Goal: Transaction & Acquisition: Purchase product/service

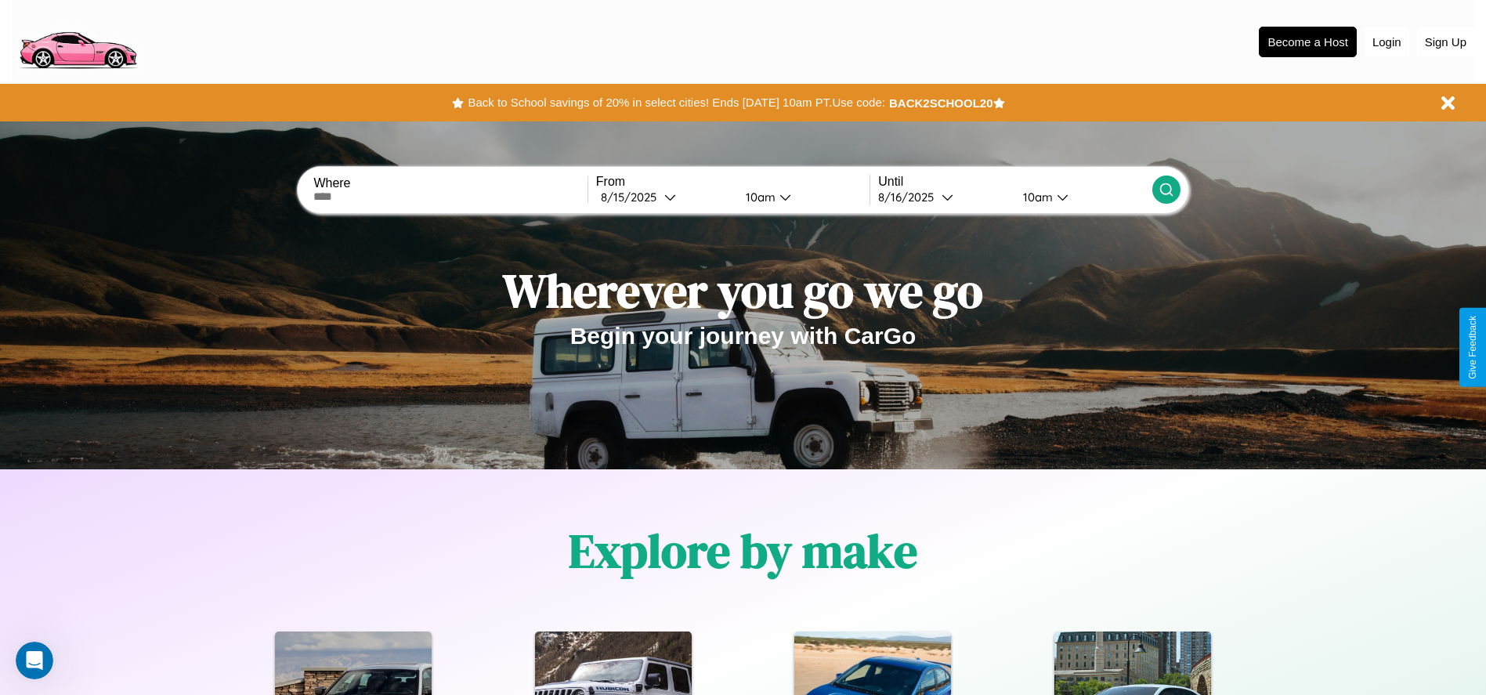
click at [450, 197] on input "text" at bounding box center [449, 196] width 273 height 13
type input "**********"
click at [664, 197] on div "8 / 15 / 2025" at bounding box center [632, 197] width 63 height 15
select select "*"
select select "****"
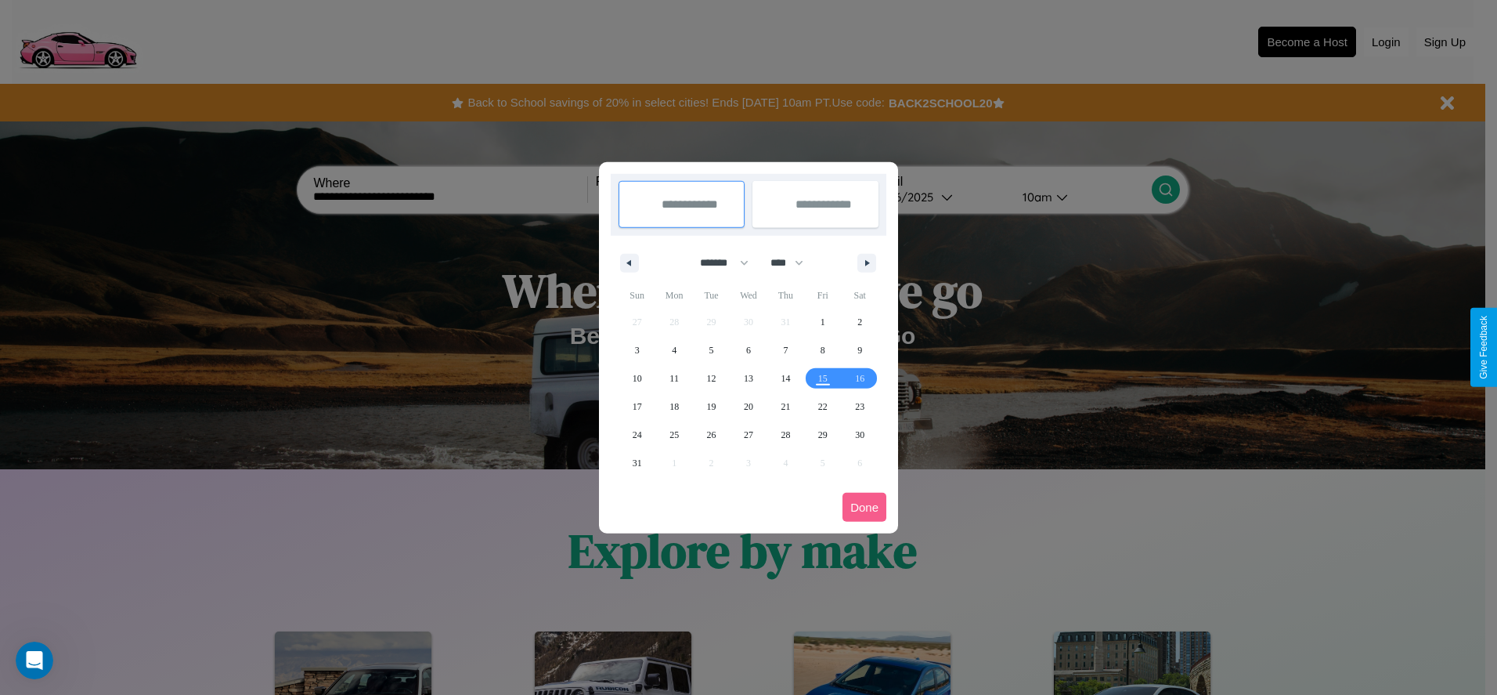
click at [717, 262] on select "******* ******** ***** ***** *** **** **** ****** ********* ******* ******** **…" at bounding box center [721, 263] width 67 height 26
select select "*"
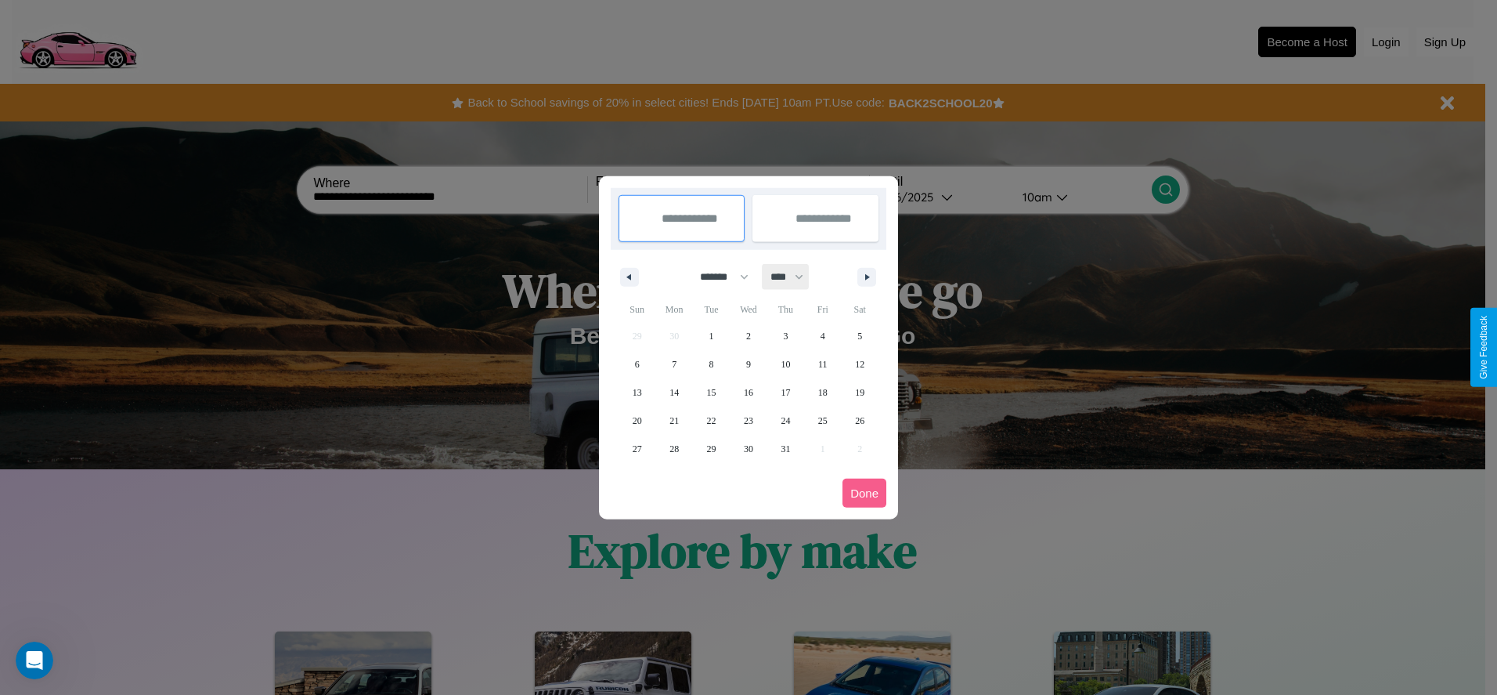
drag, startPoint x: 794, startPoint y: 276, endPoint x: 749, endPoint y: 314, distance: 59.0
click at [794, 276] on select "**** **** **** **** **** **** **** **** **** **** **** **** **** **** **** ****…" at bounding box center [786, 277] width 47 height 26
select select "****"
click at [822, 335] on span "3" at bounding box center [823, 336] width 5 height 28
type input "**********"
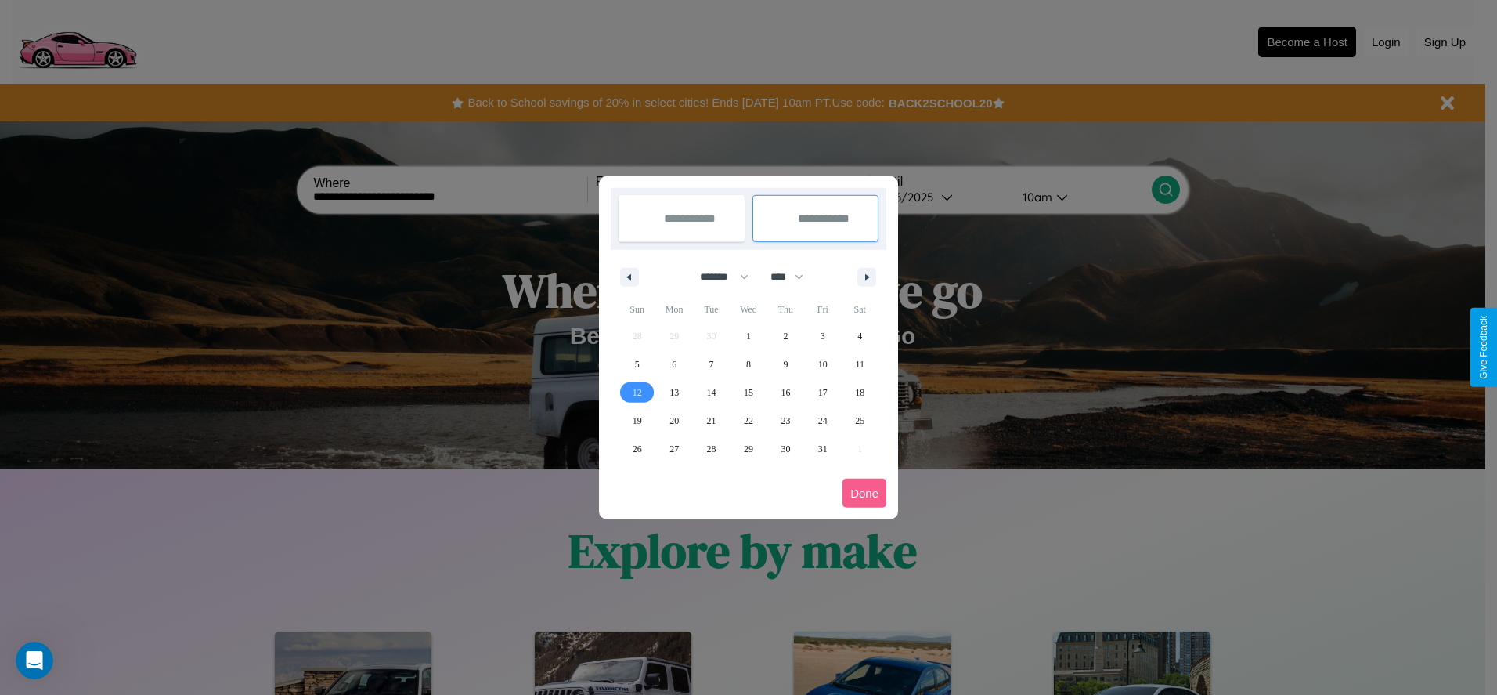
click at [637, 392] on span "12" at bounding box center [637, 392] width 9 height 28
type input "**********"
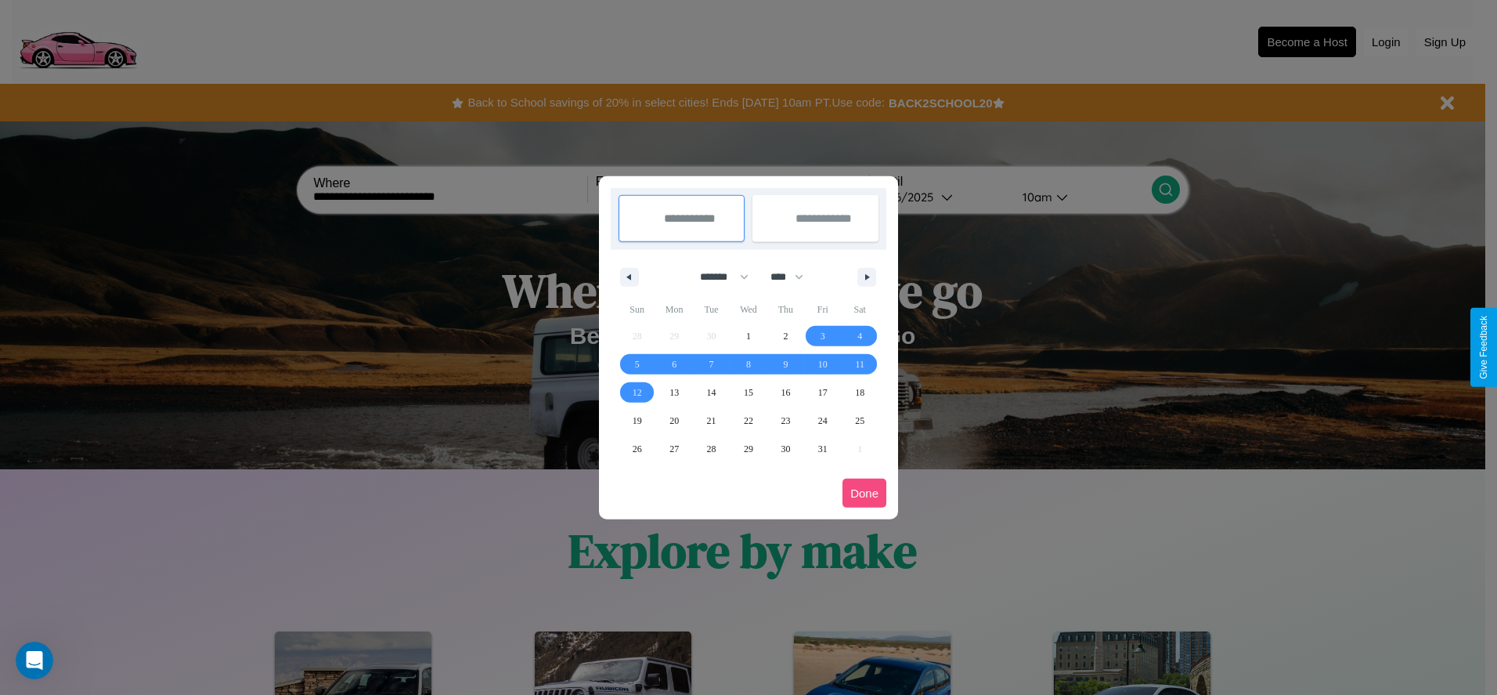
click at [865, 493] on button "Done" at bounding box center [865, 492] width 44 height 29
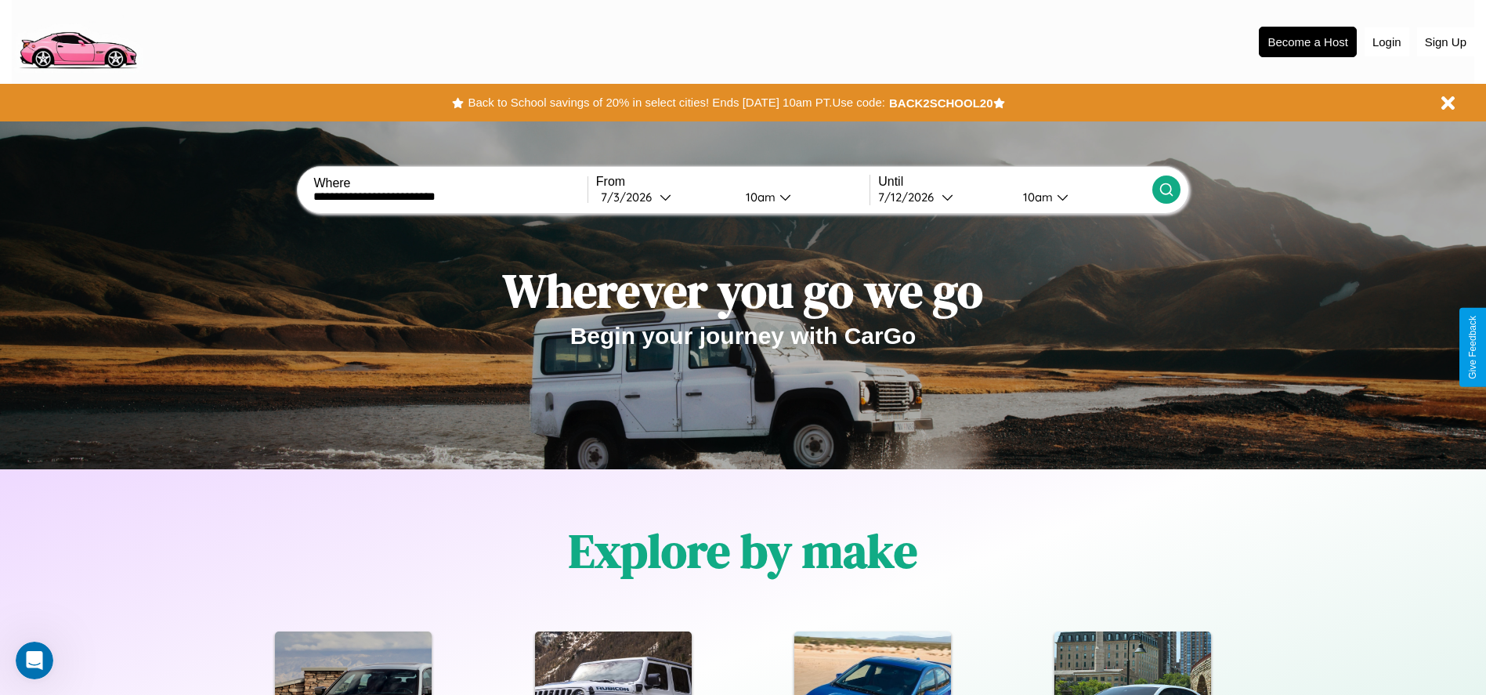
click at [1165, 190] on icon at bounding box center [1166, 190] width 16 height 16
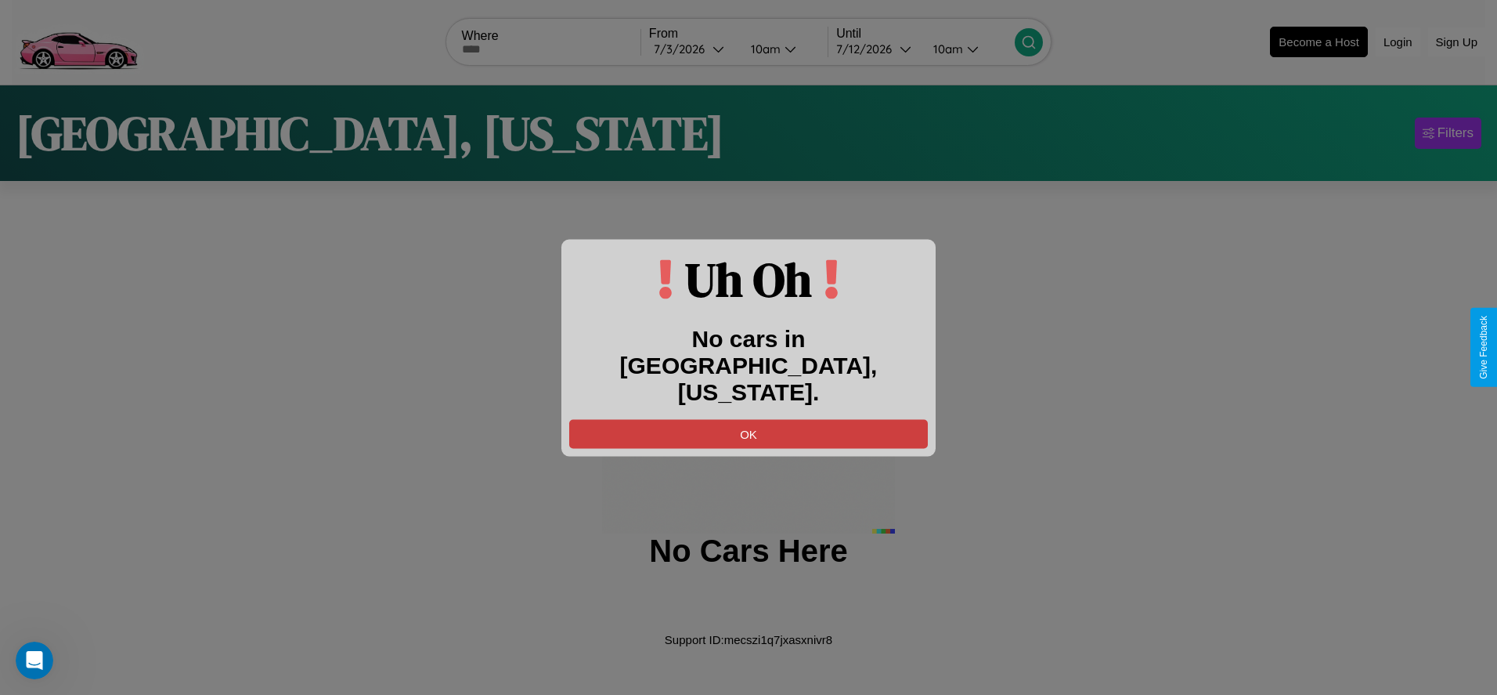
click at [749, 420] on button "OK" at bounding box center [748, 433] width 359 height 29
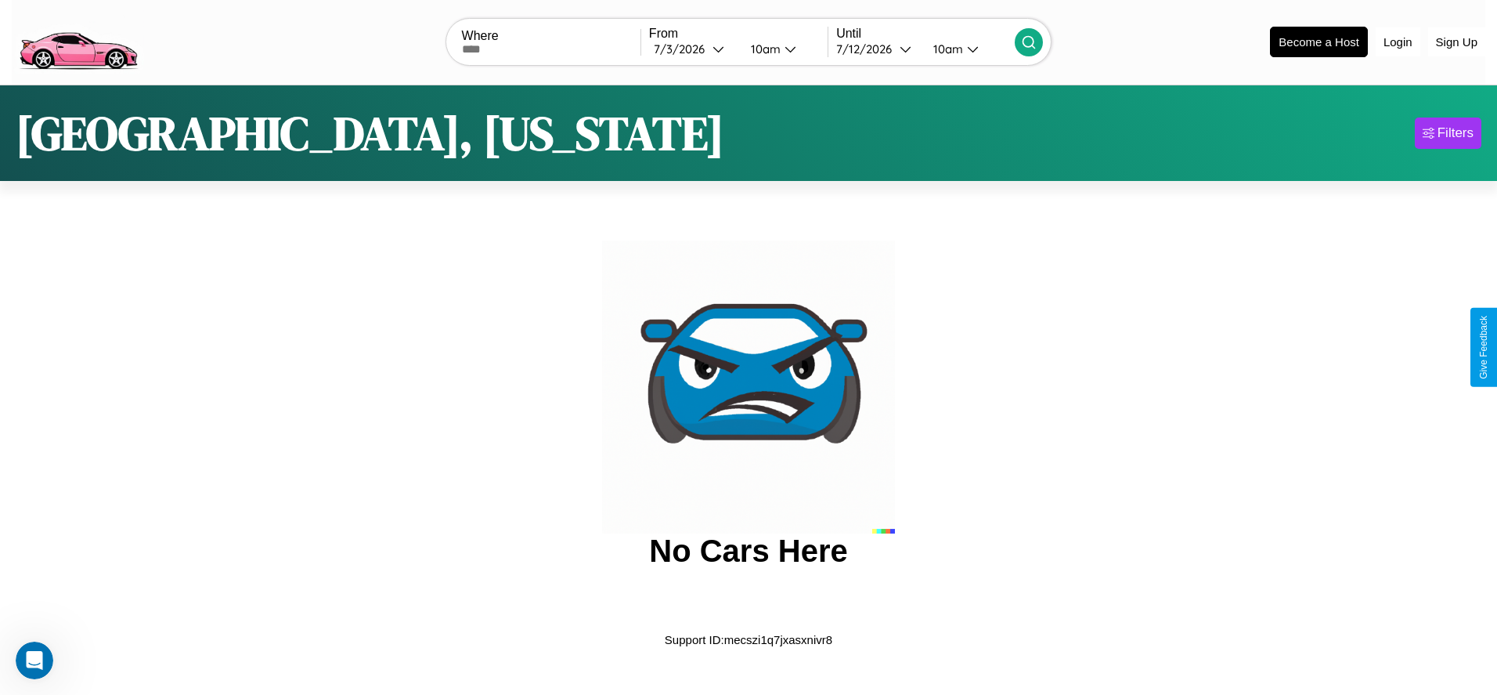
click at [78, 40] on img at bounding box center [78, 41] width 132 height 66
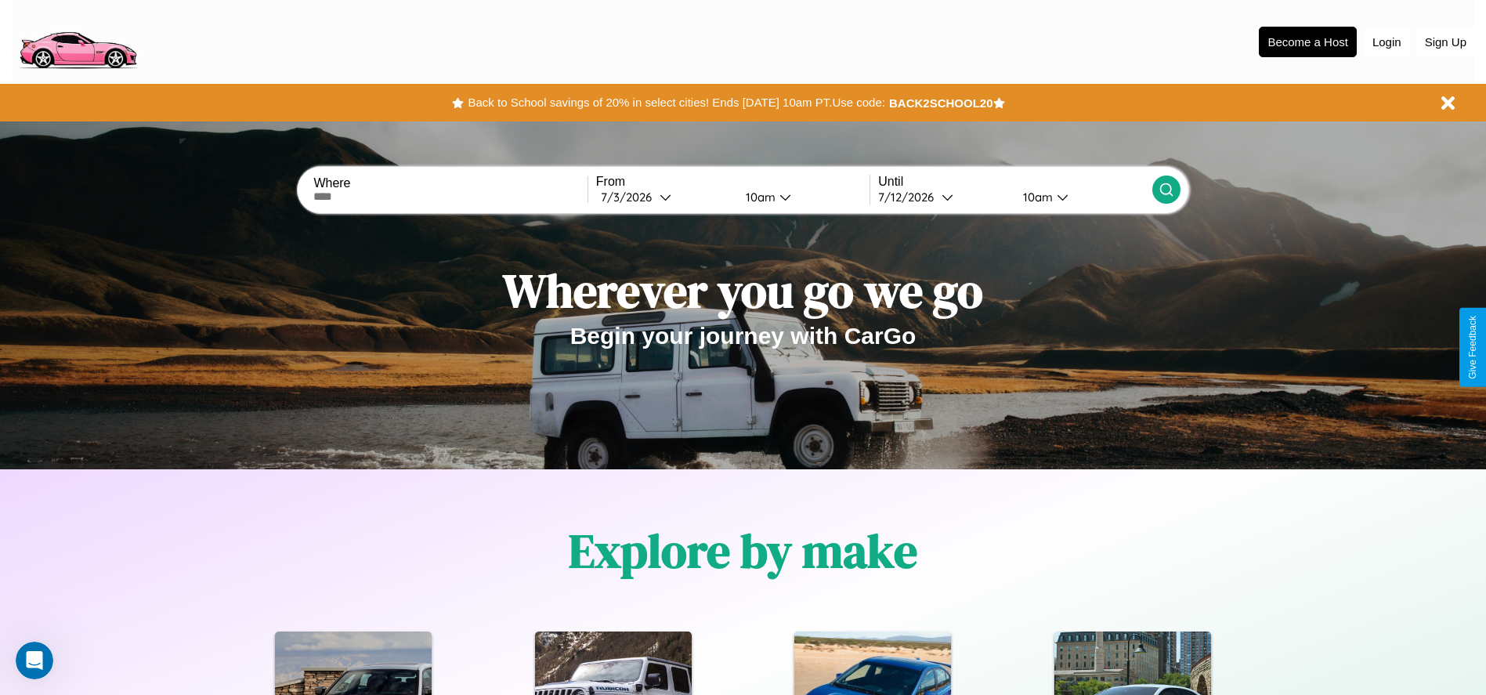
scroll to position [325, 0]
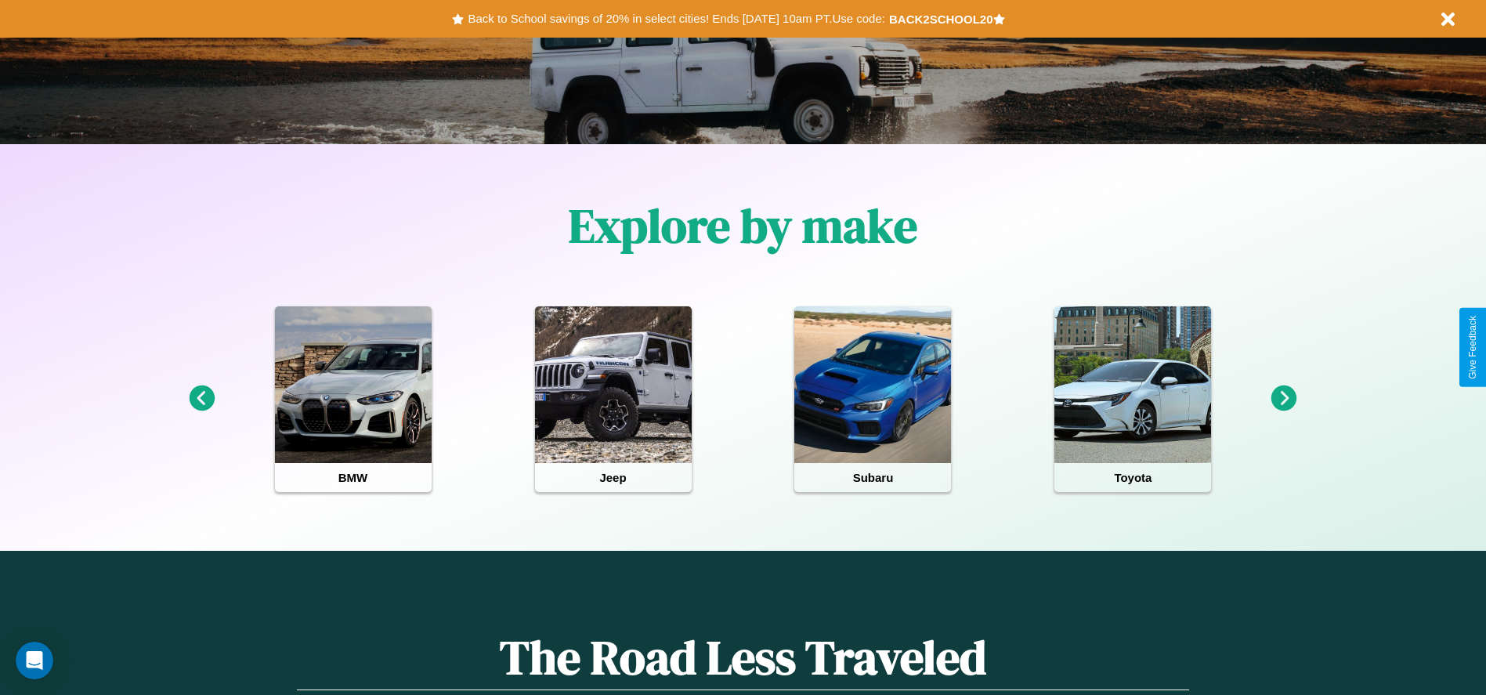
click at [1284, 399] on icon at bounding box center [1284, 398] width 26 height 26
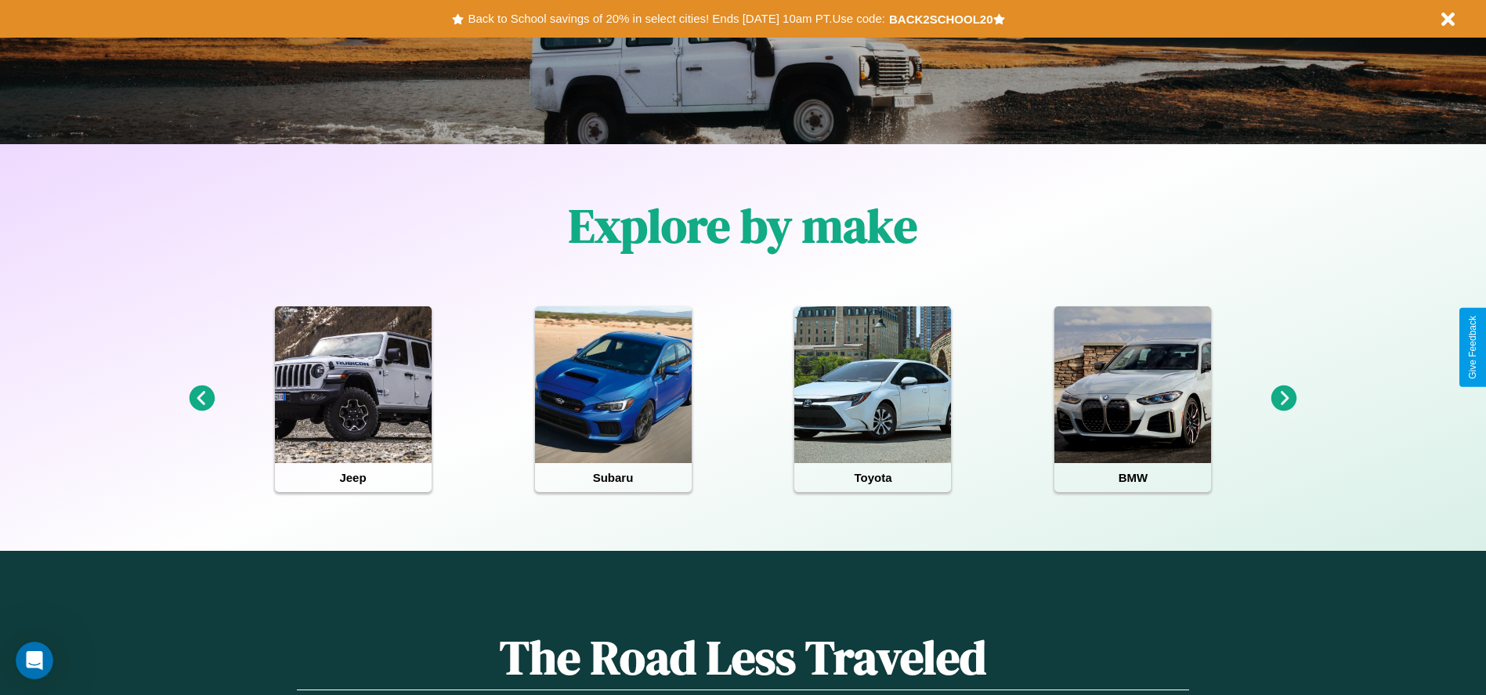
click at [1284, 399] on icon at bounding box center [1284, 398] width 26 height 26
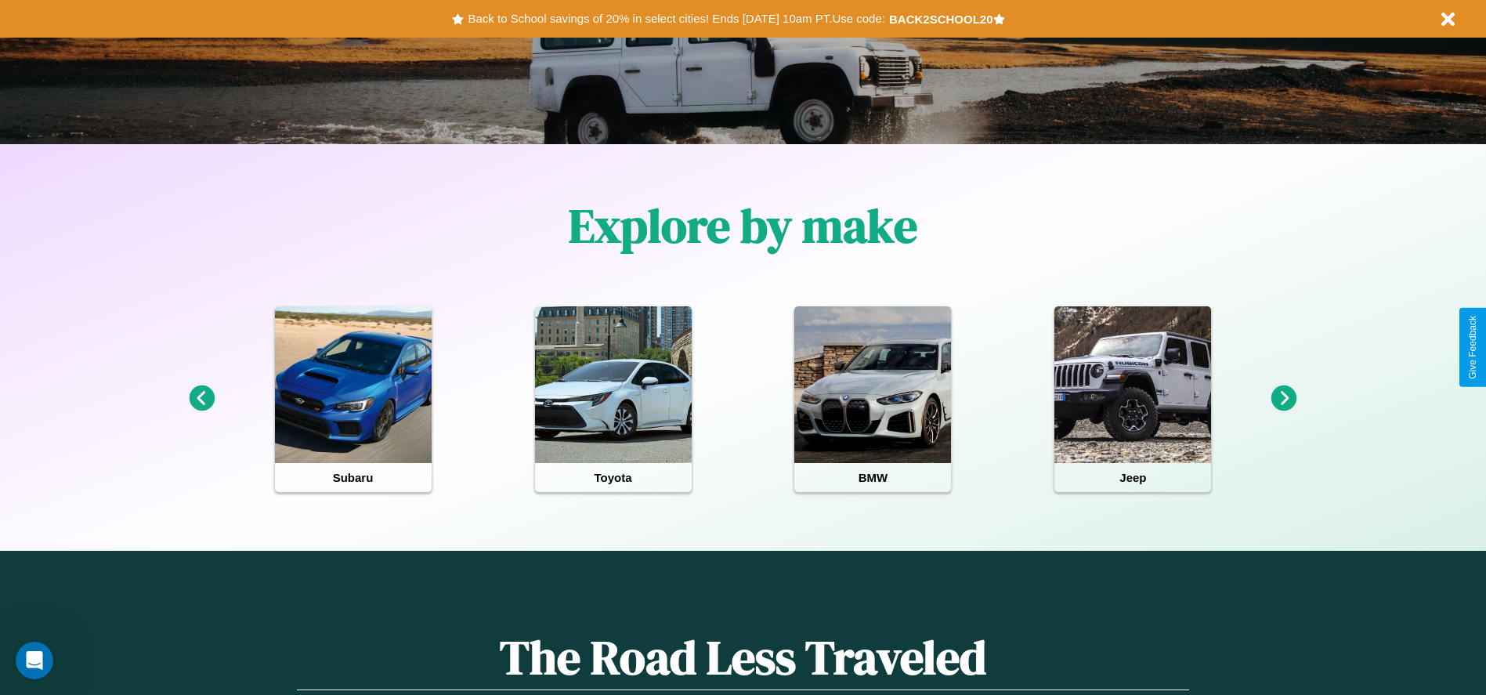
click at [1284, 399] on icon at bounding box center [1284, 398] width 26 height 26
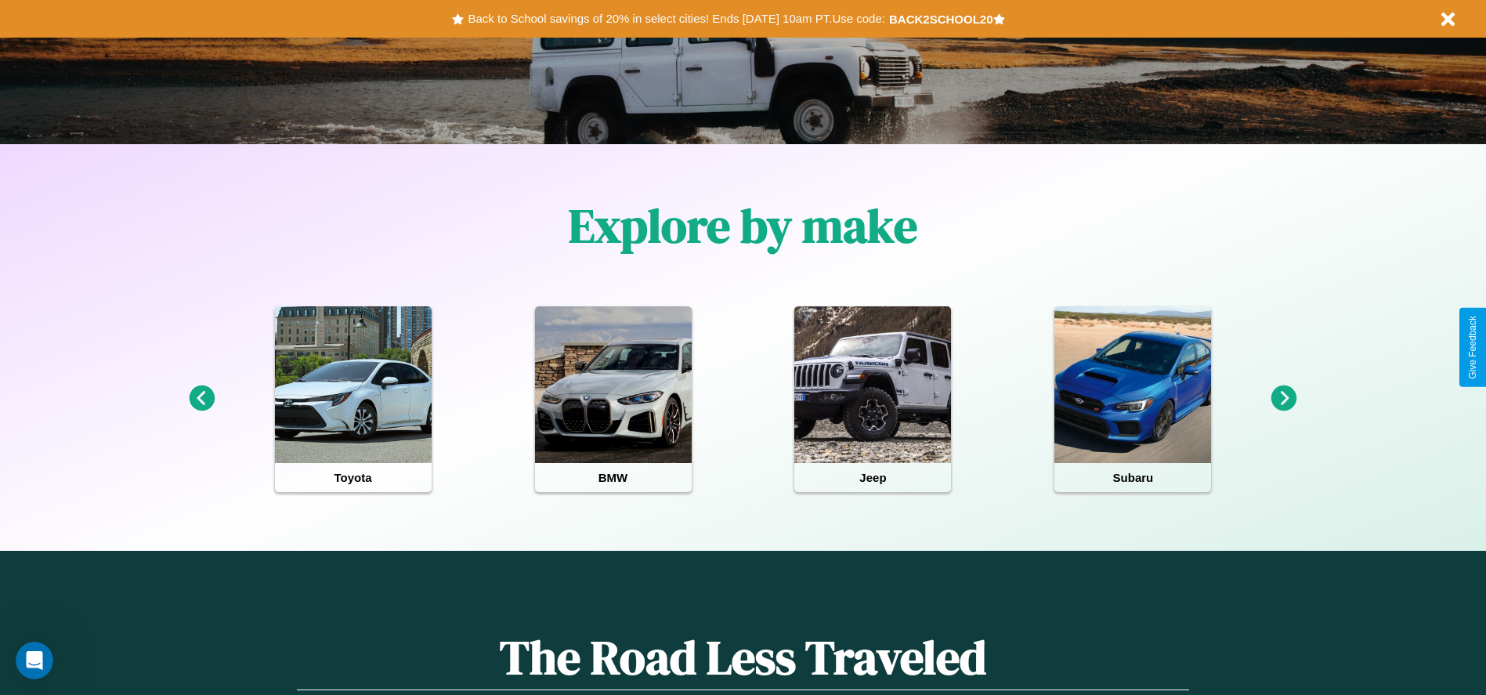
click at [1284, 399] on icon at bounding box center [1284, 398] width 26 height 26
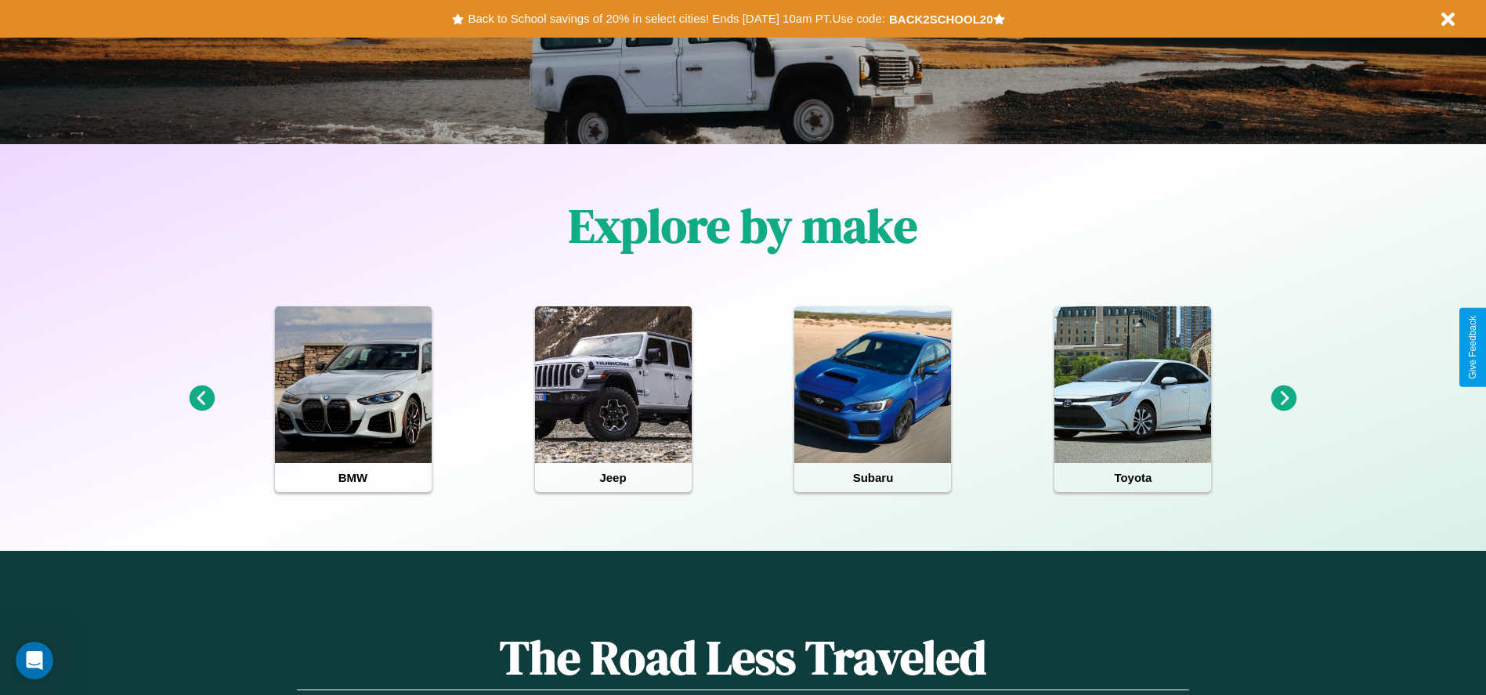
click at [1284, 399] on icon at bounding box center [1284, 398] width 26 height 26
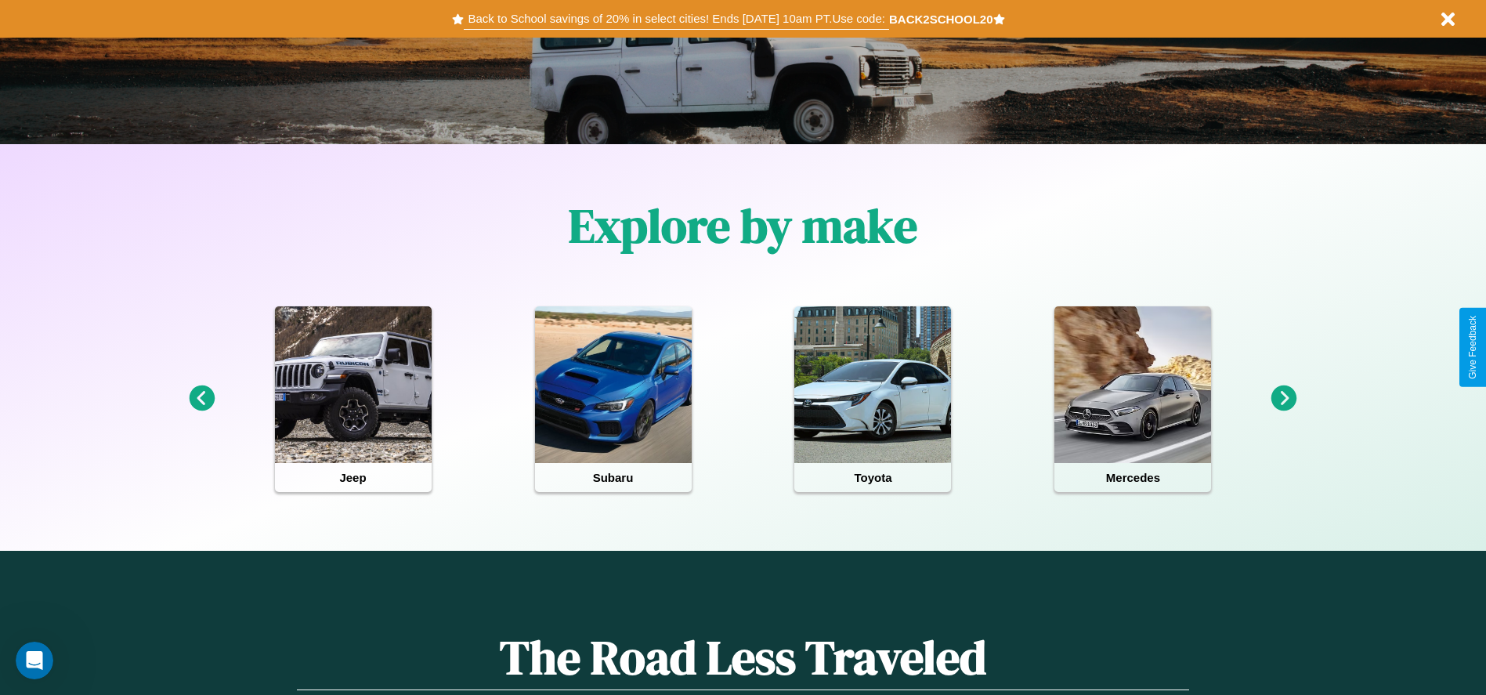
click at [676, 19] on button "Back to School savings of 20% in select cities! Ends 9/1 at 10am PT. Use code:" at bounding box center [676, 19] width 424 height 22
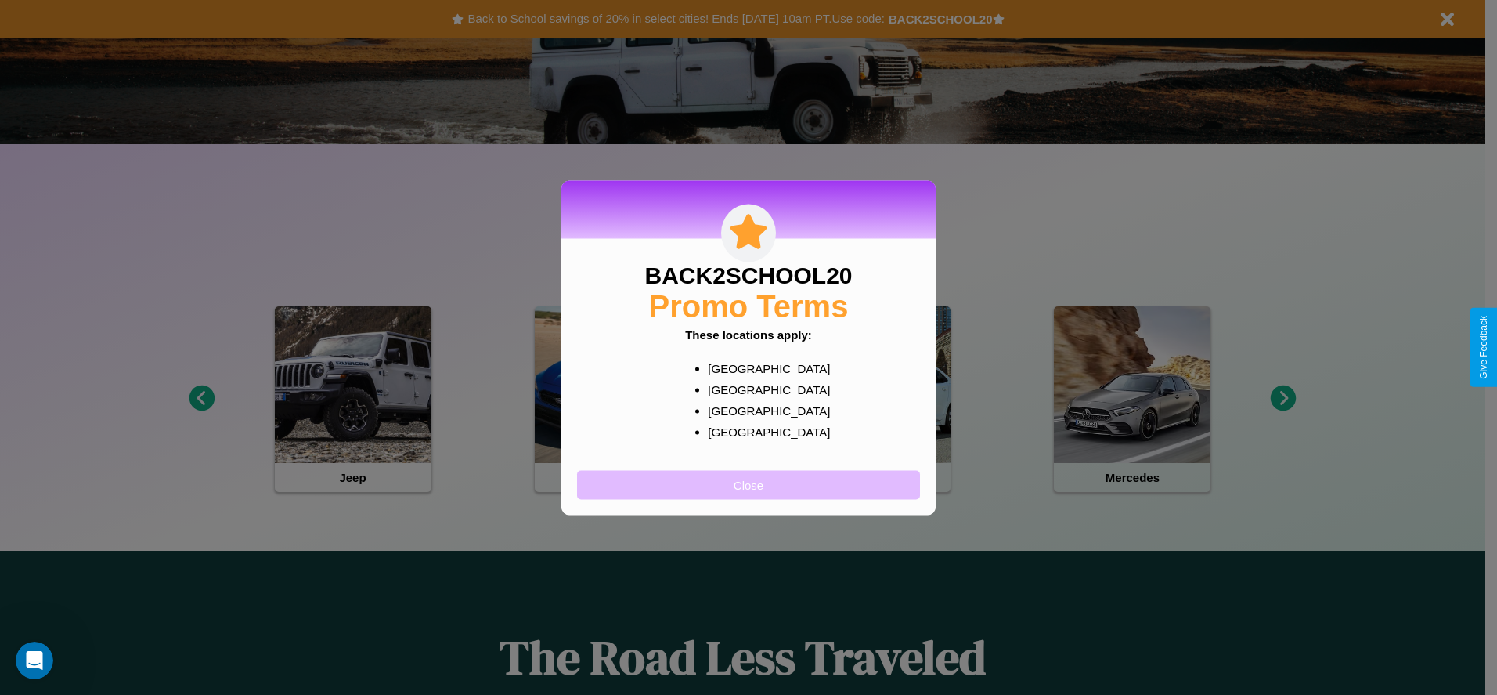
click at [749, 484] on button "Close" at bounding box center [748, 484] width 343 height 29
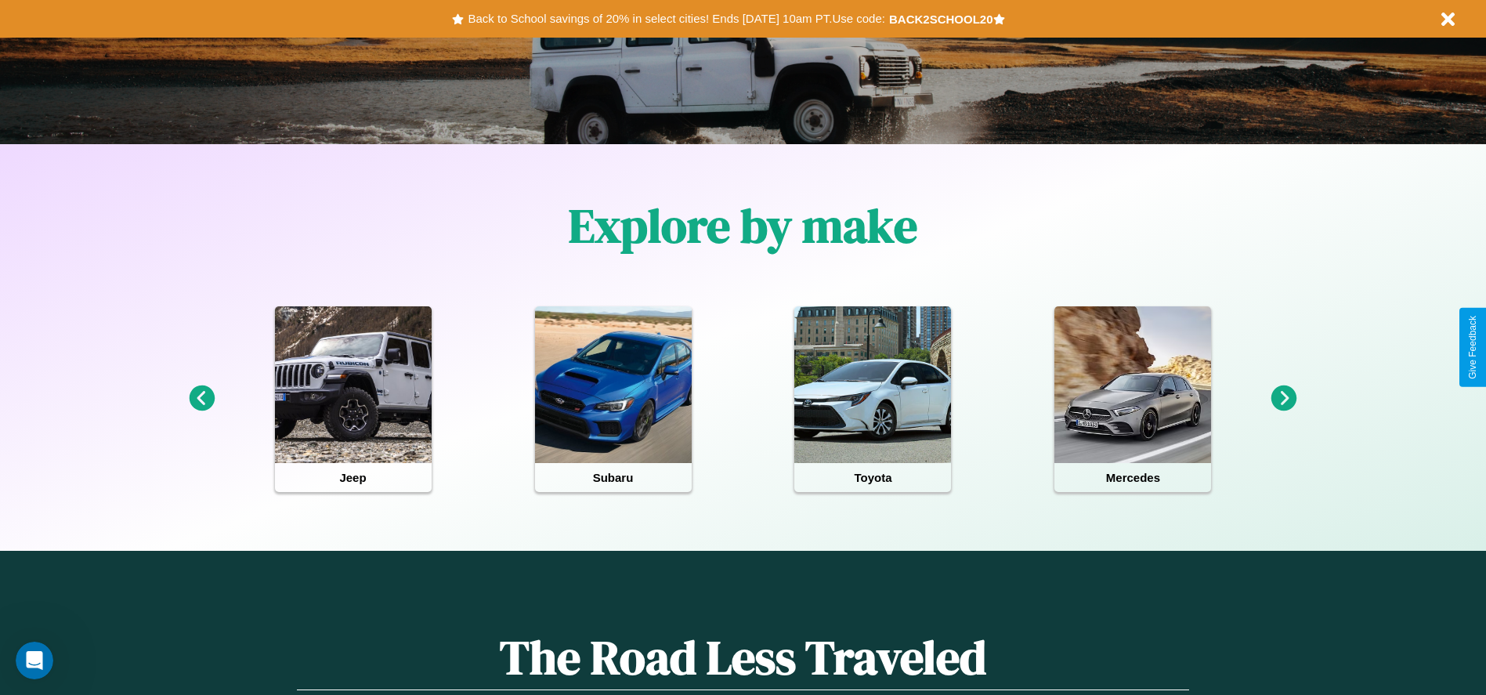
click at [1284, 399] on icon at bounding box center [1284, 398] width 26 height 26
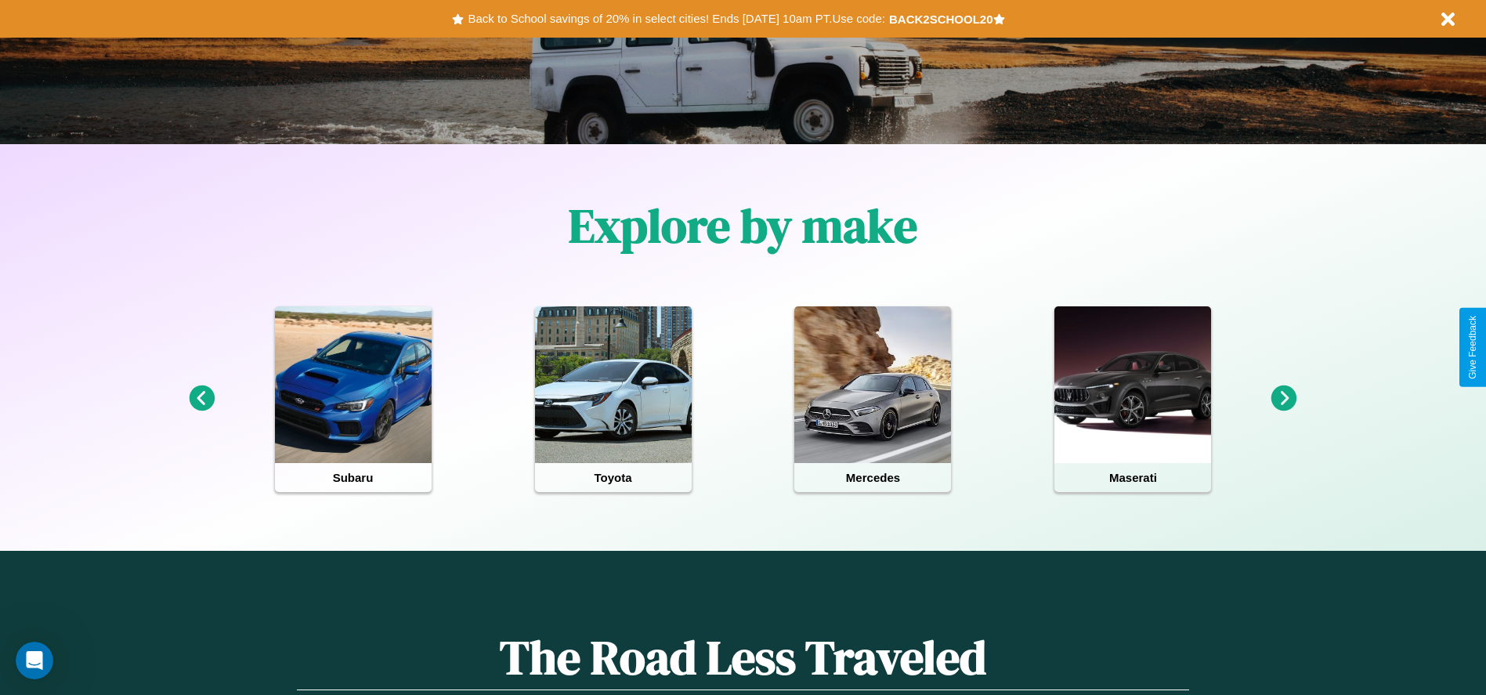
click at [1284, 399] on icon at bounding box center [1284, 398] width 26 height 26
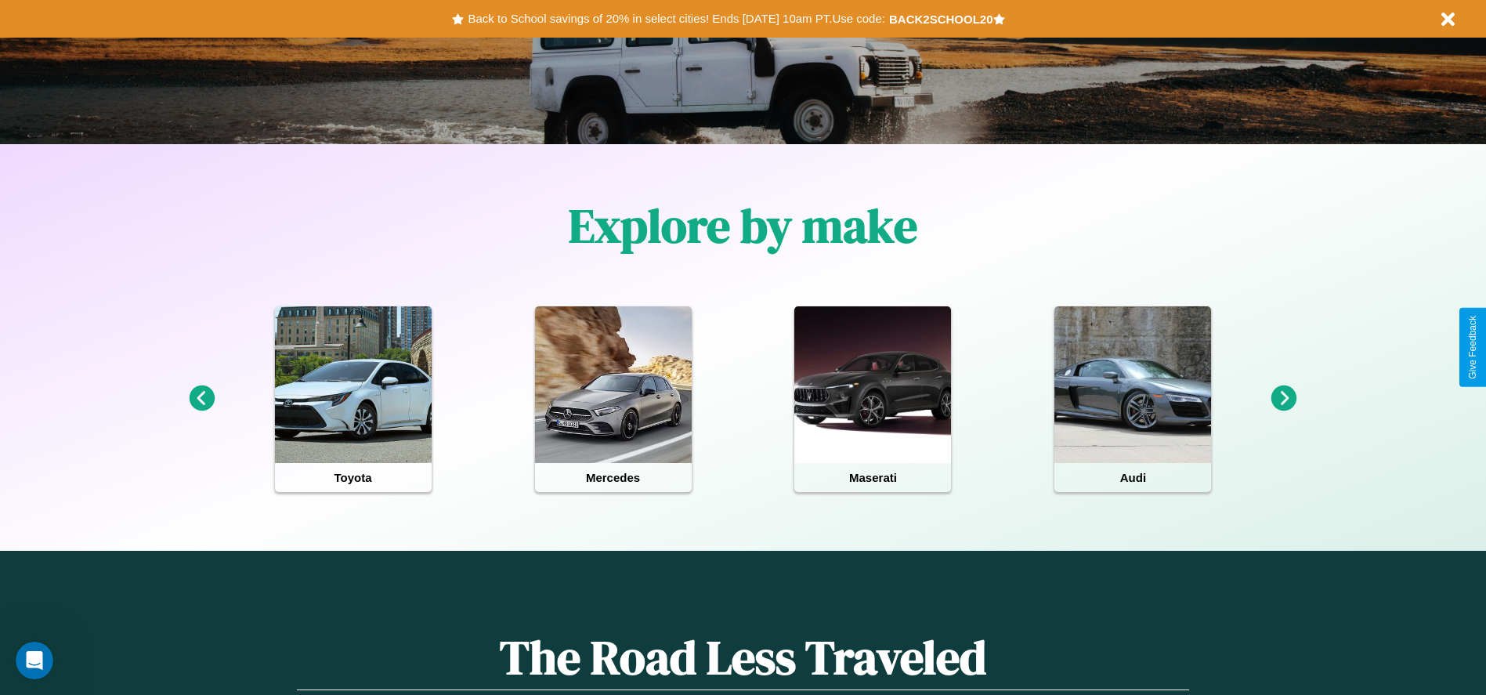
click at [201, 399] on icon at bounding box center [202, 398] width 26 height 26
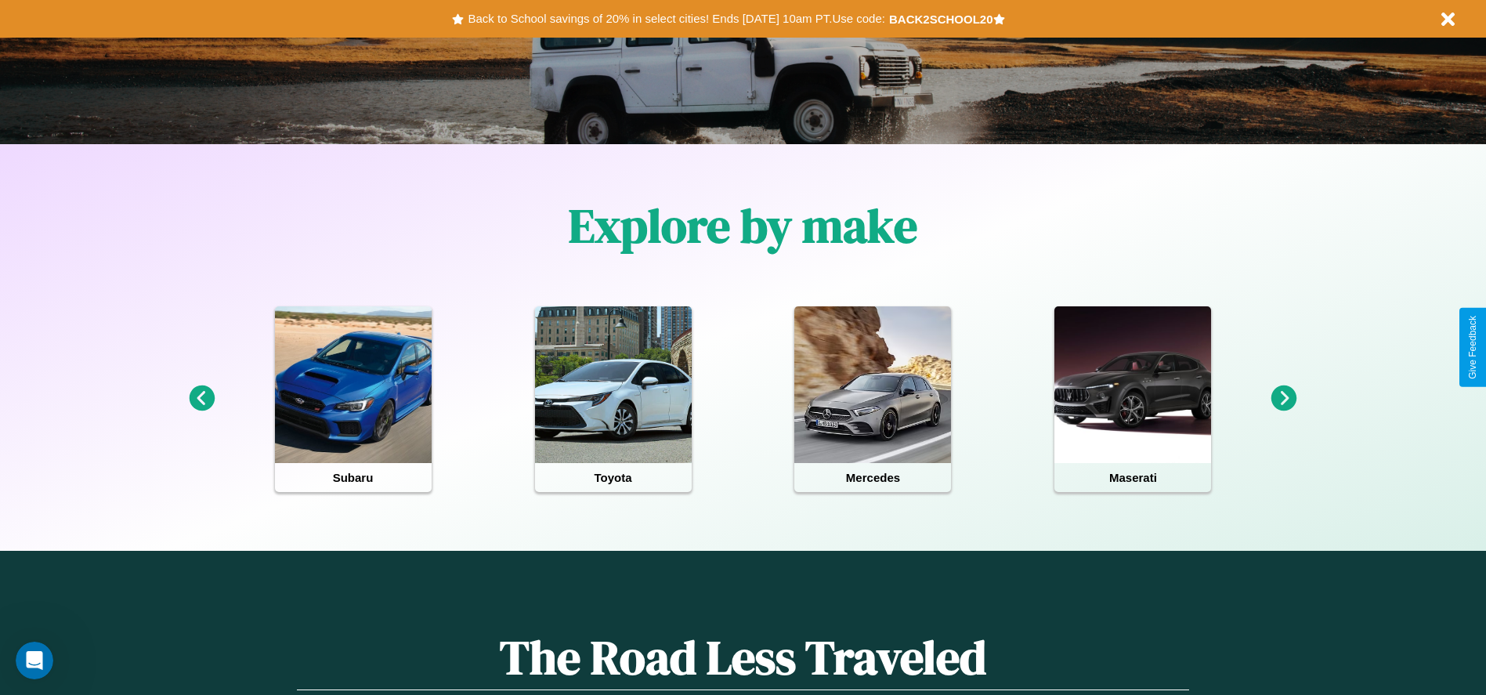
click at [1284, 399] on icon at bounding box center [1284, 398] width 26 height 26
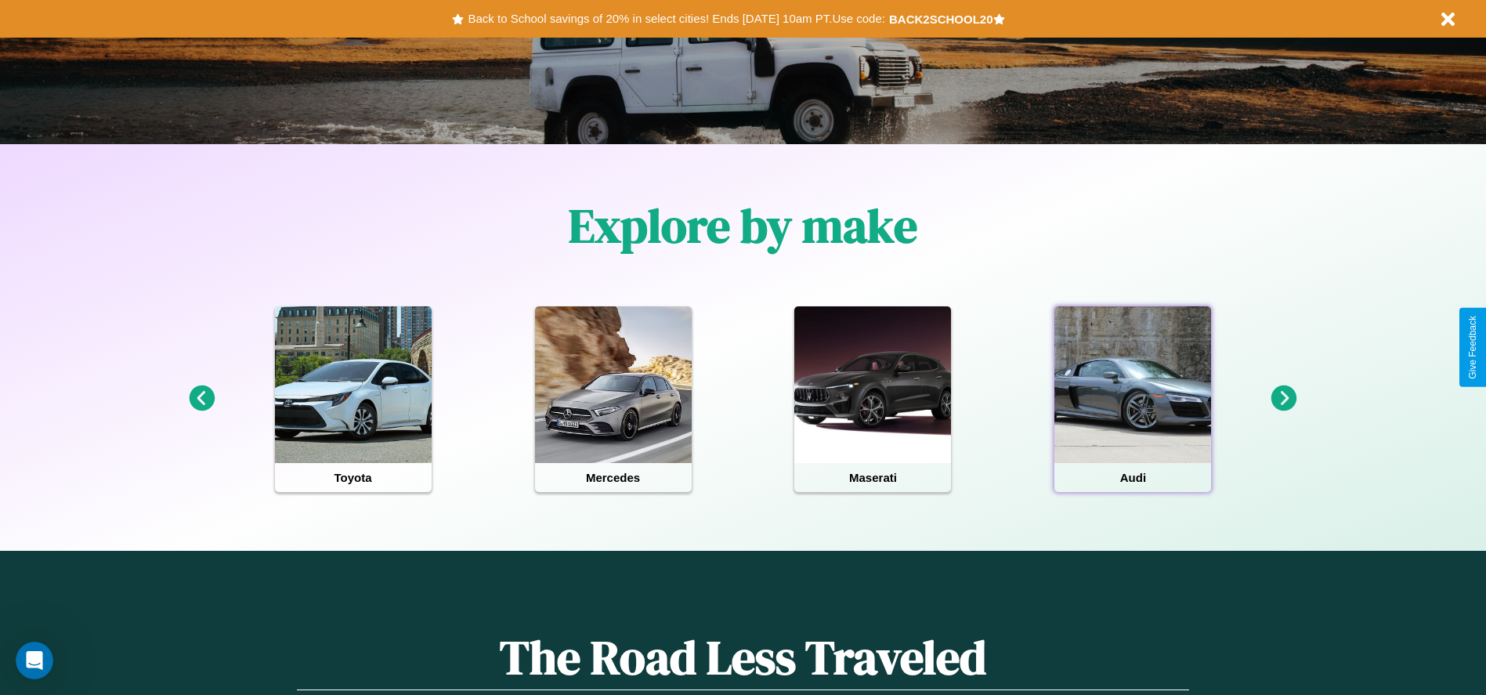
click at [1132, 399] on div at bounding box center [1132, 384] width 157 height 157
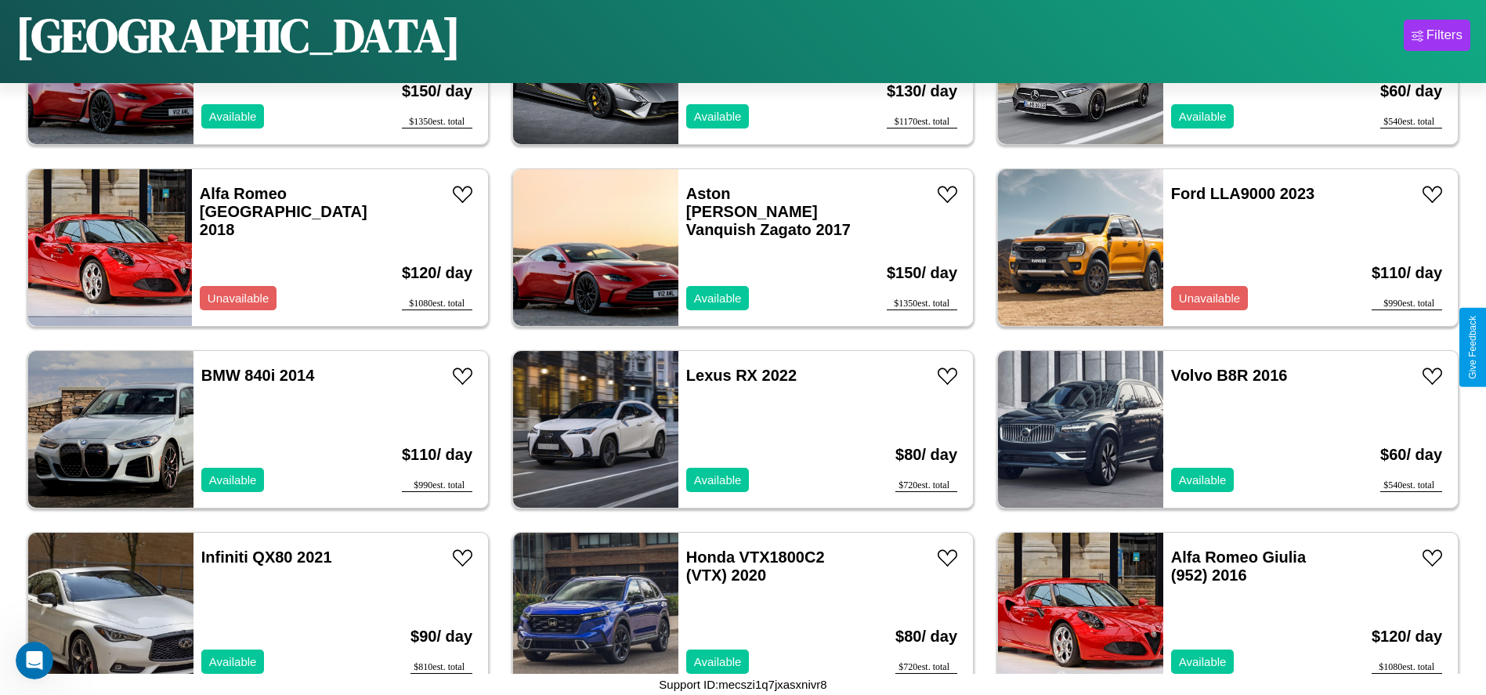
scroll to position [901, 0]
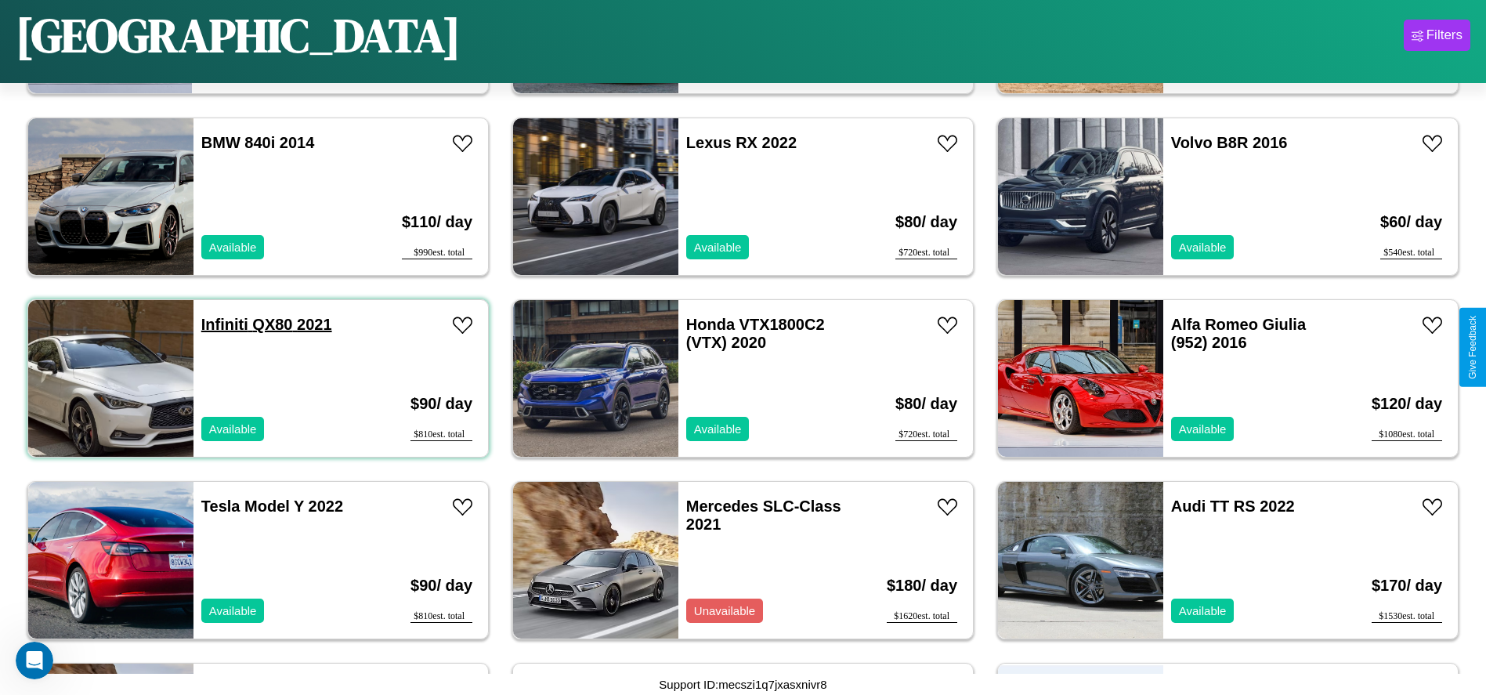
click at [222, 324] on link "Infiniti QX80 2021" at bounding box center [266, 324] width 131 height 17
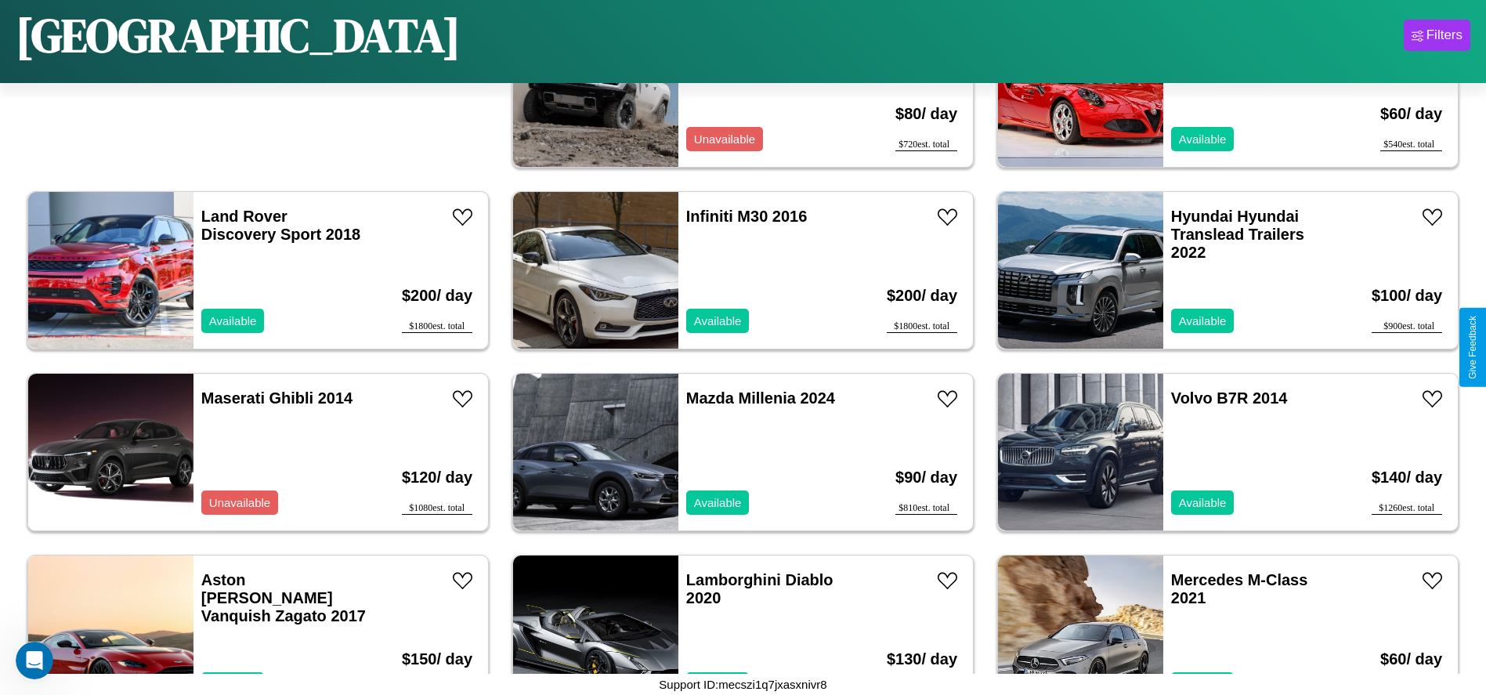
scroll to position [0, 0]
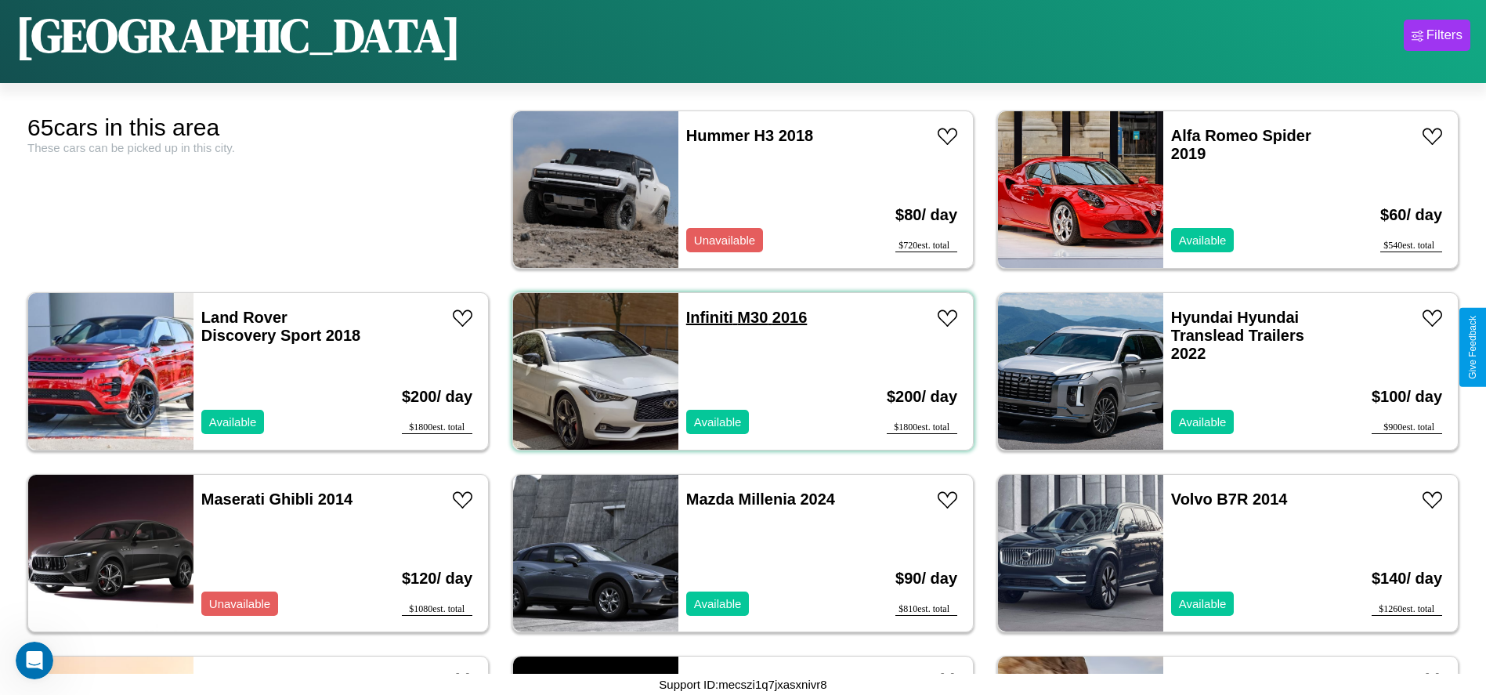
click at [703, 317] on link "Infiniti M30 2016" at bounding box center [746, 317] width 121 height 17
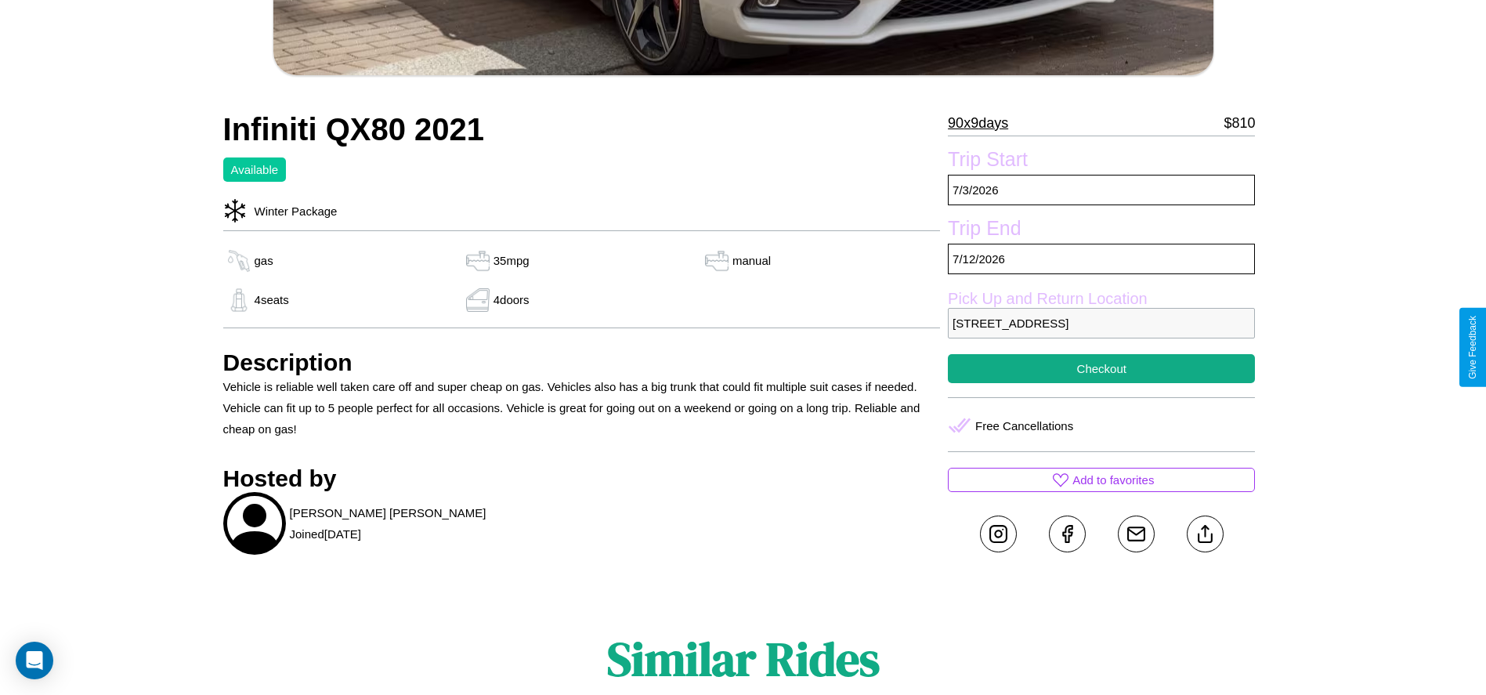
scroll to position [558, 0]
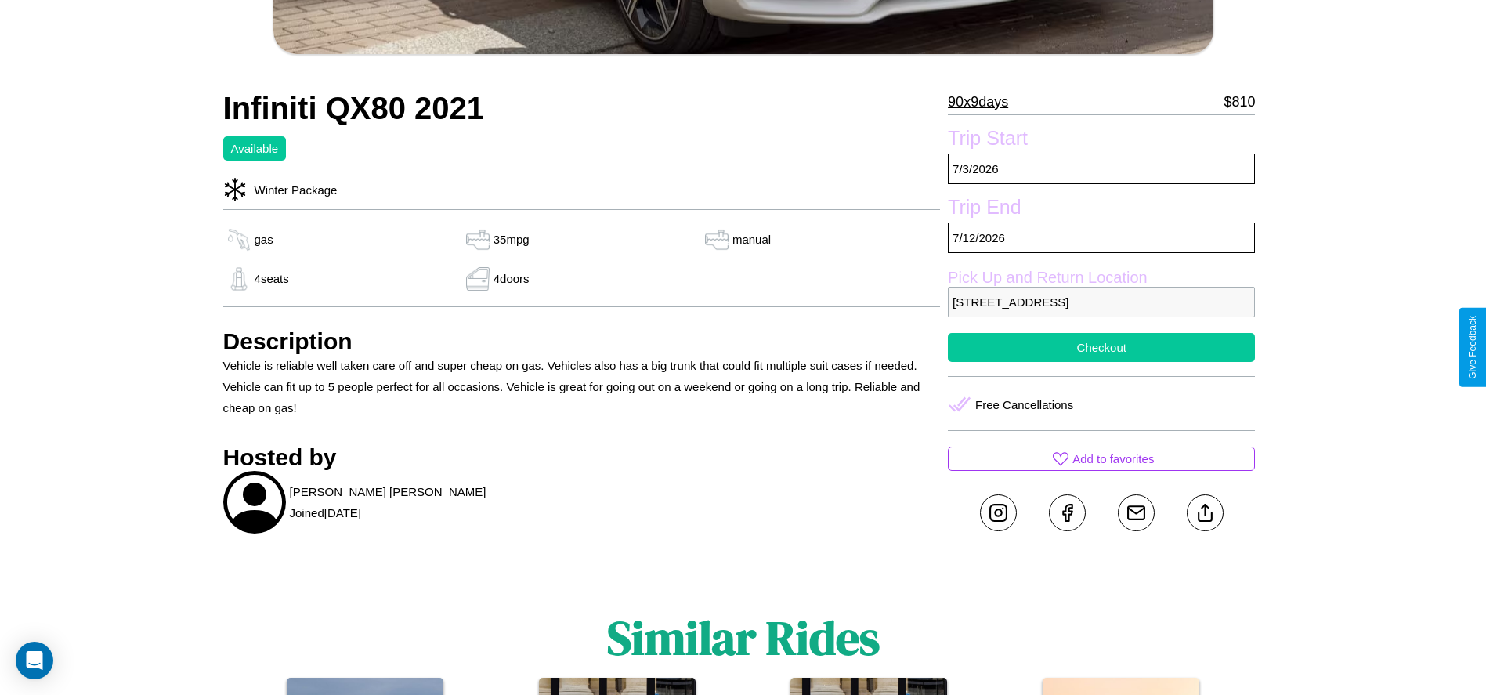
click at [1101, 347] on button "Checkout" at bounding box center [1101, 347] width 307 height 29
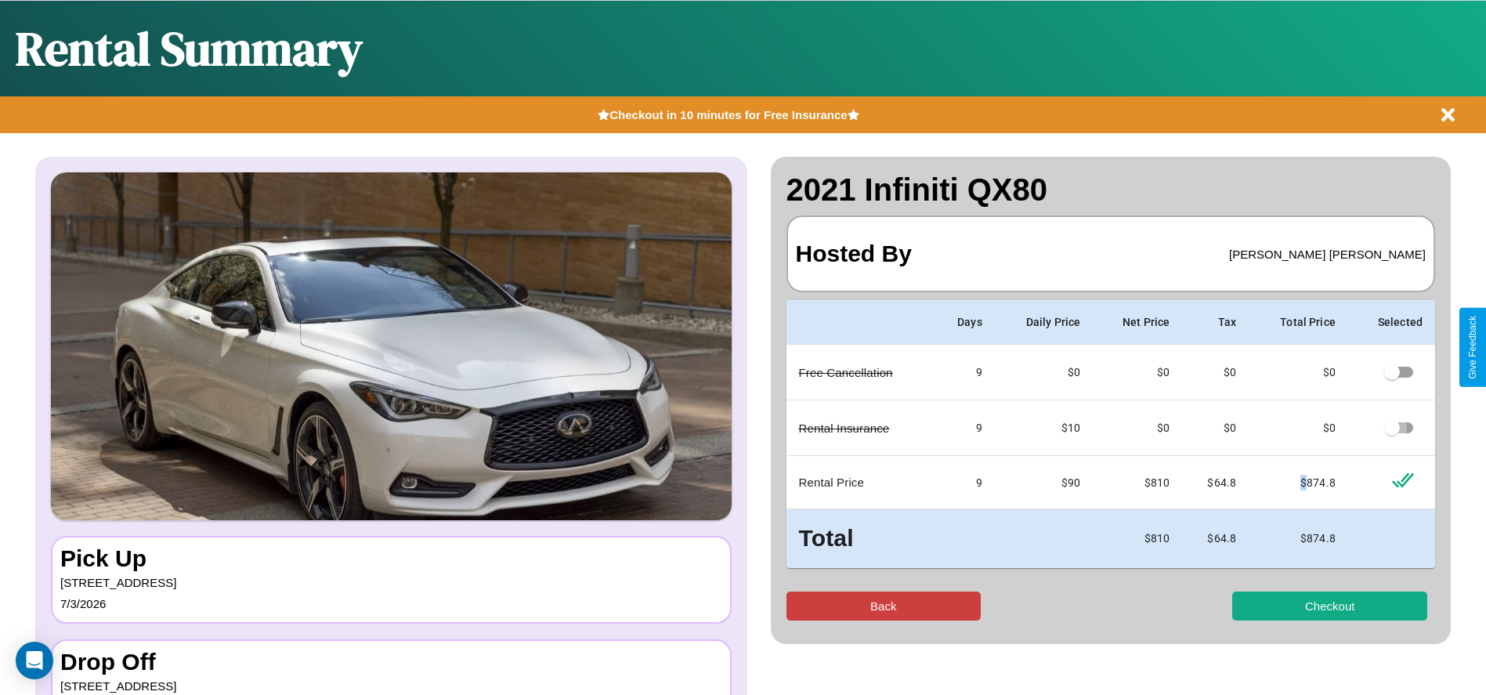
click at [883, 605] on button "Back" at bounding box center [883, 605] width 195 height 29
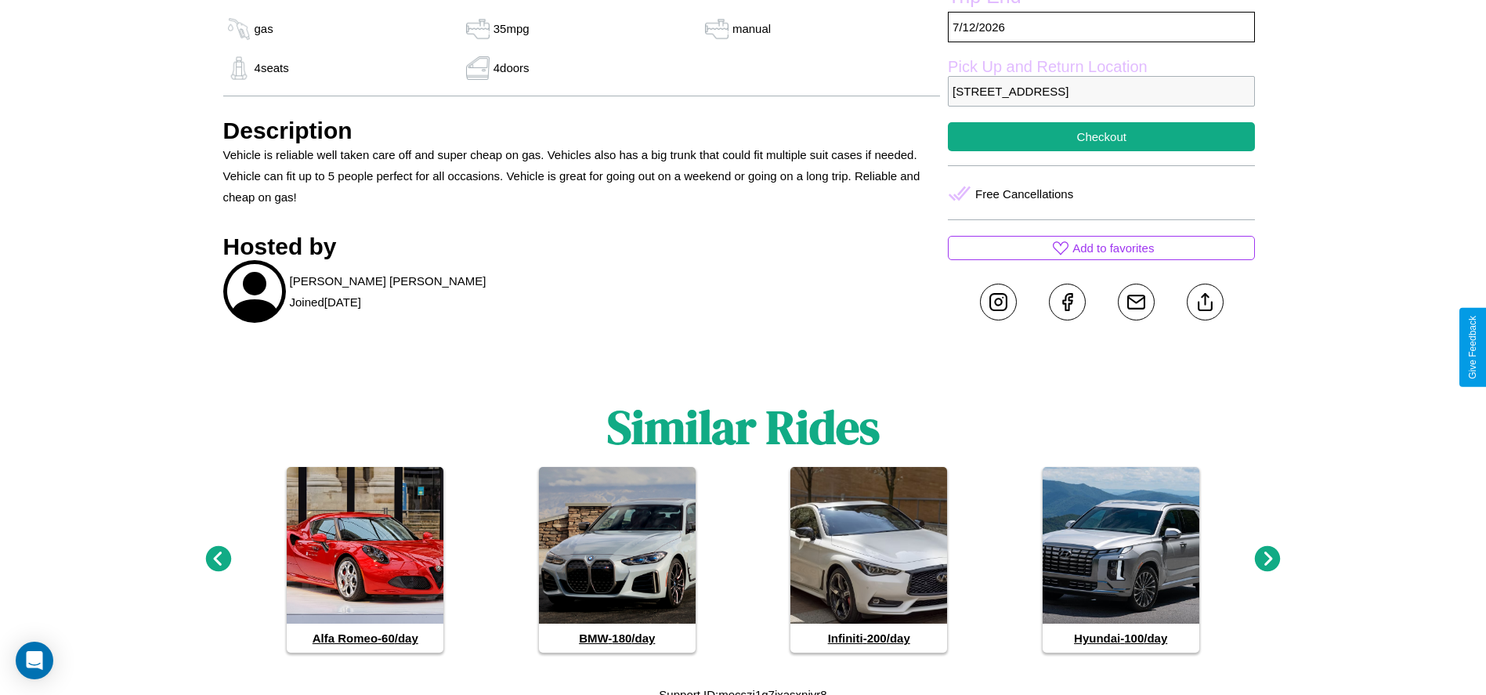
scroll to position [779, 0]
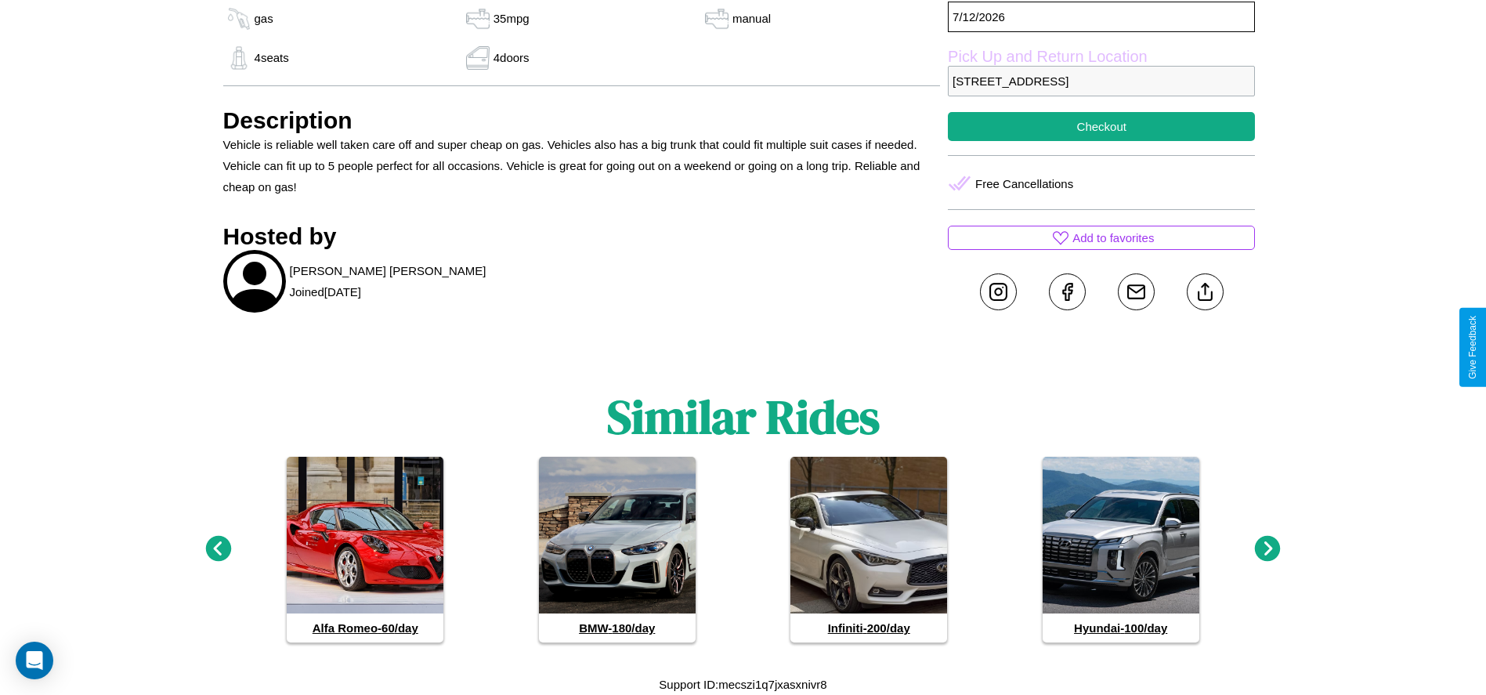
click at [1267, 549] on icon at bounding box center [1268, 549] width 26 height 26
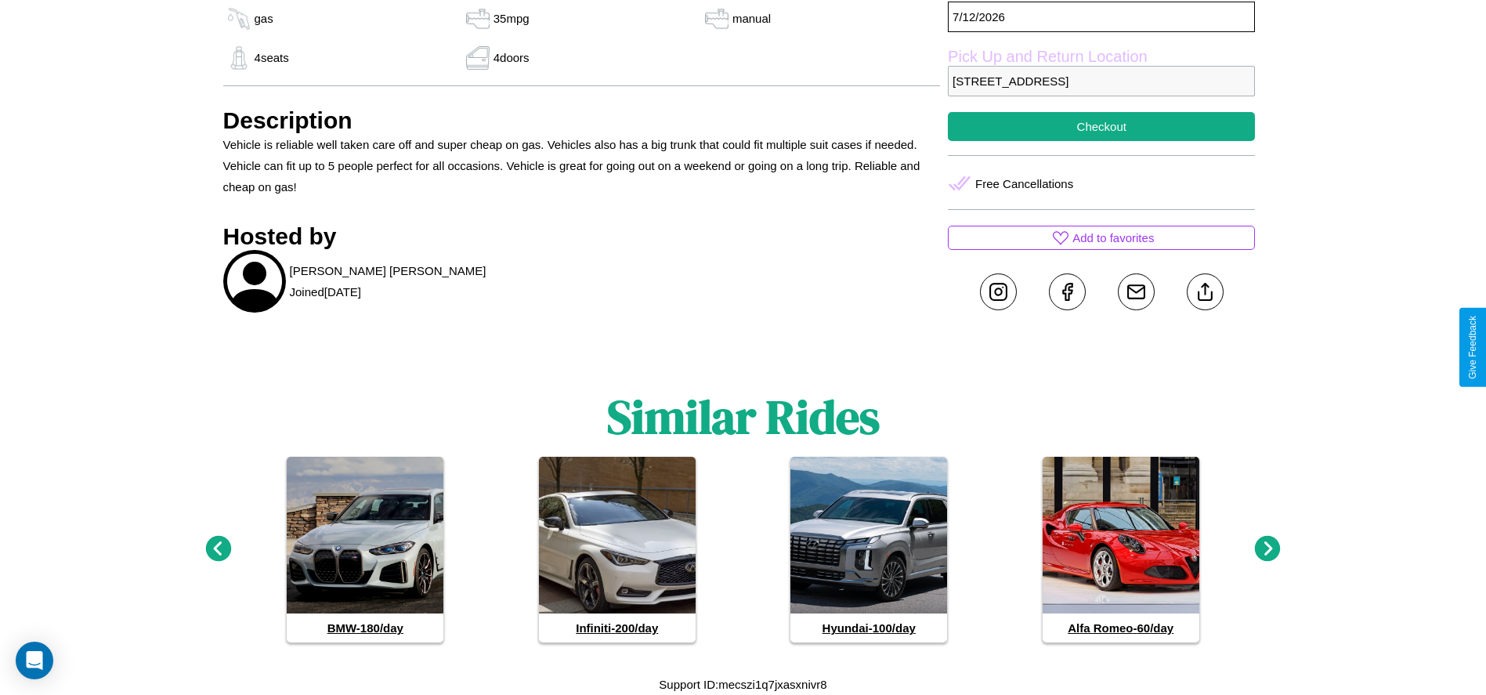
click at [1267, 549] on icon at bounding box center [1268, 549] width 26 height 26
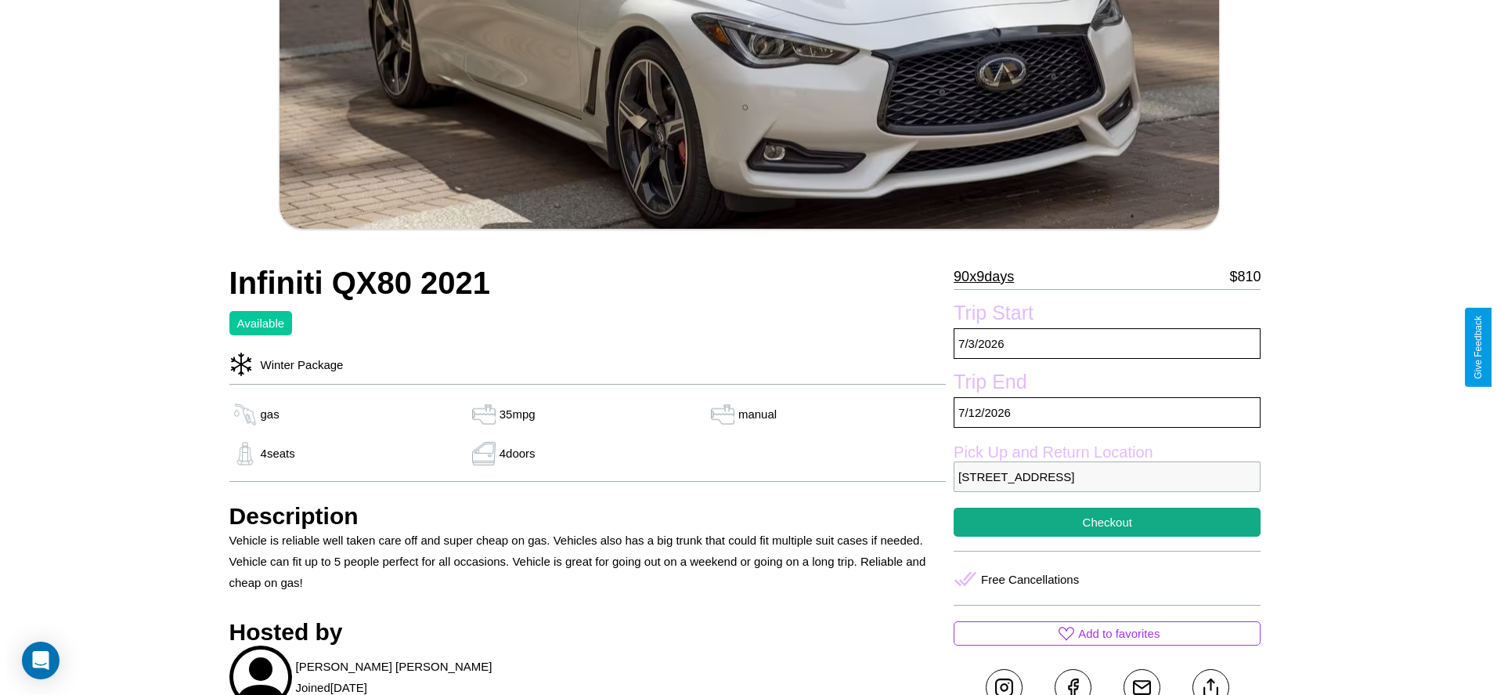
scroll to position [380, 0]
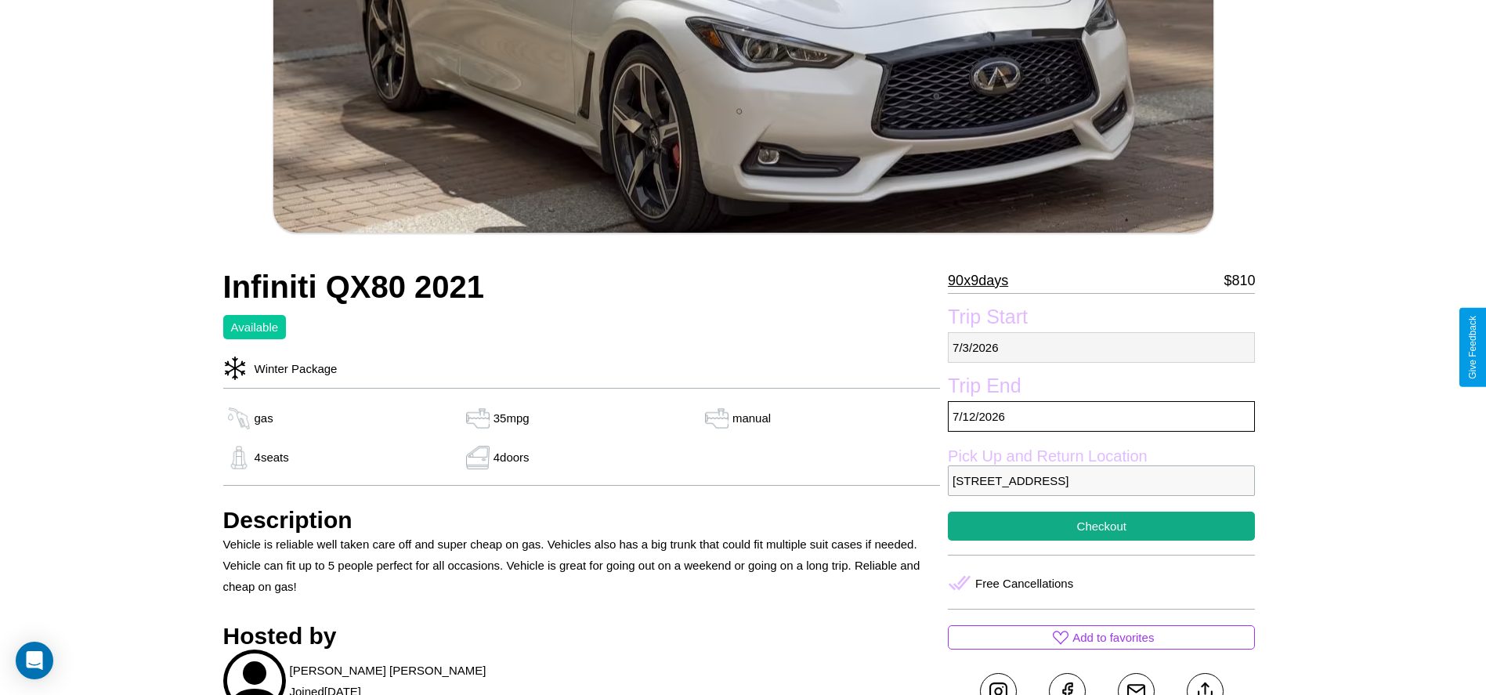
click at [1101, 347] on p "[DATE]" at bounding box center [1101, 347] width 307 height 31
select select "*"
select select "****"
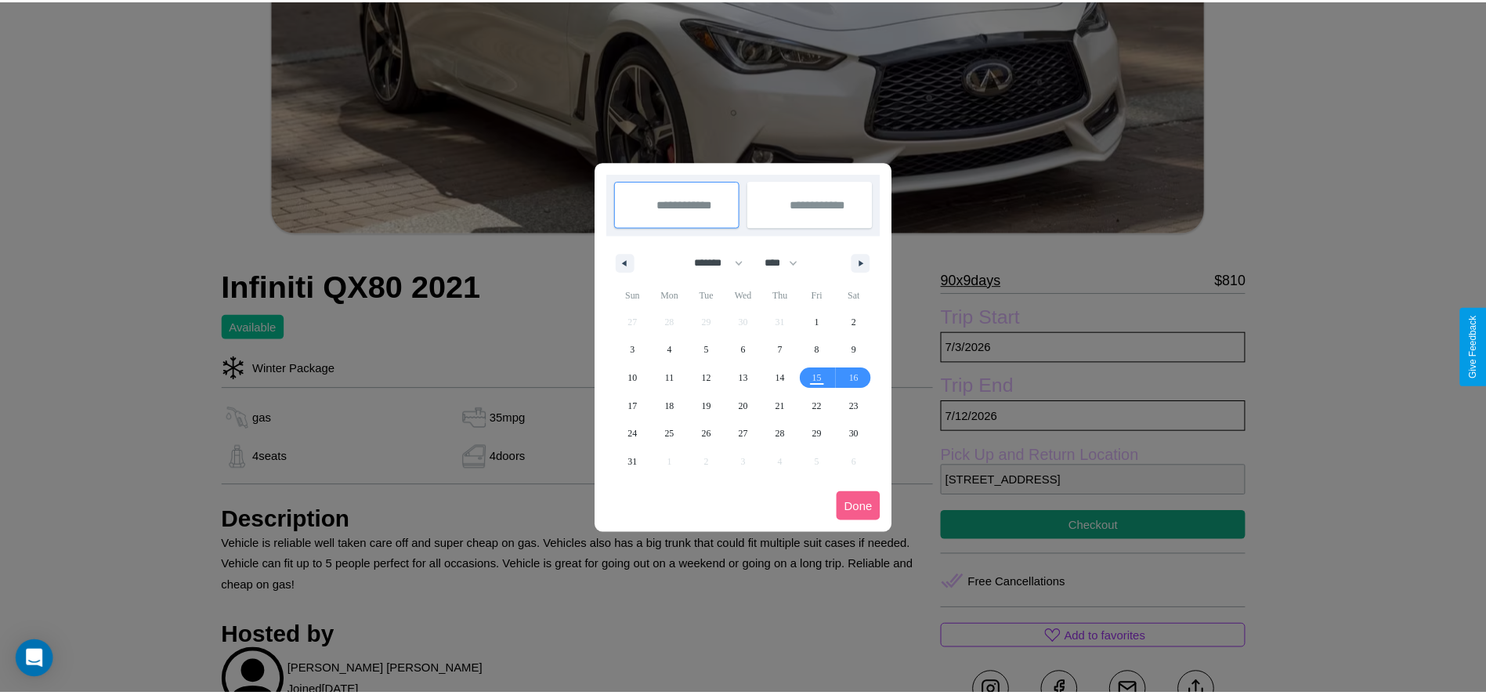
scroll to position [0, 0]
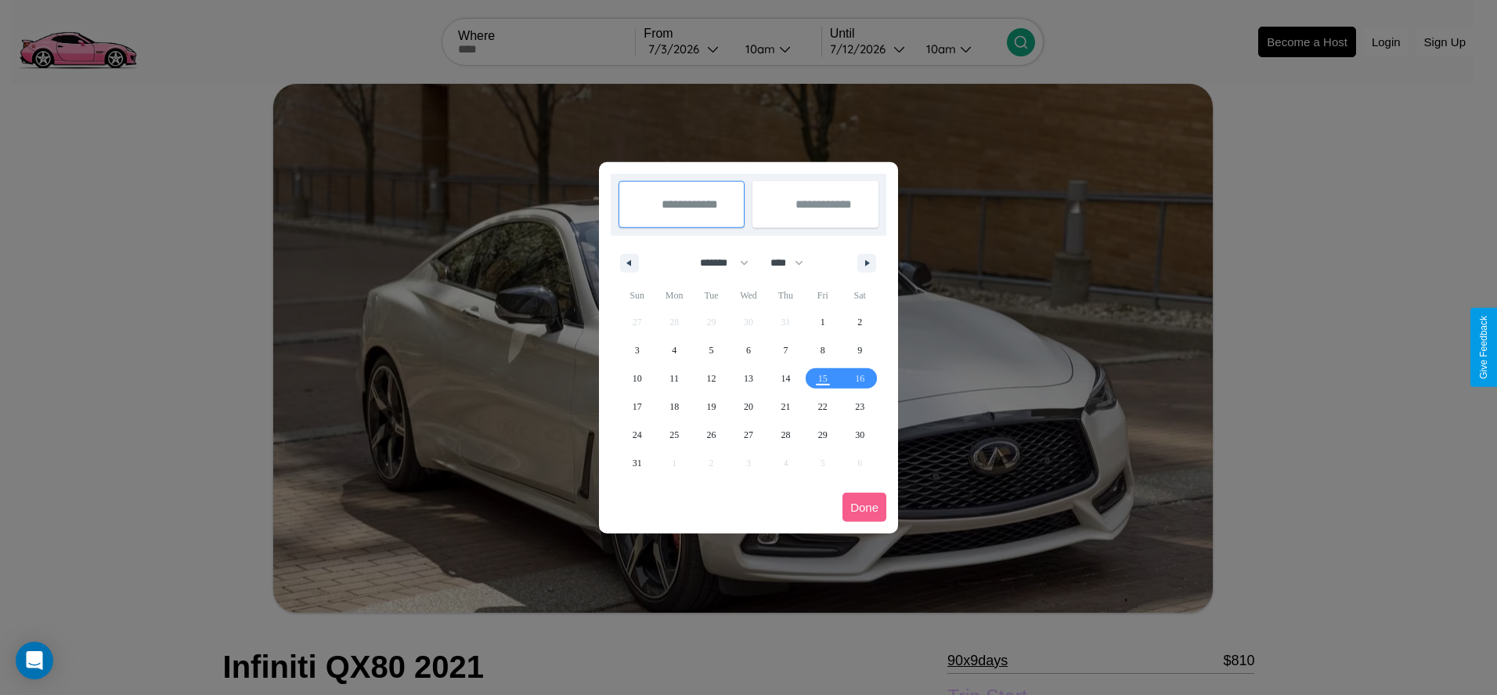
click at [688, 49] on div at bounding box center [748, 347] width 1497 height 695
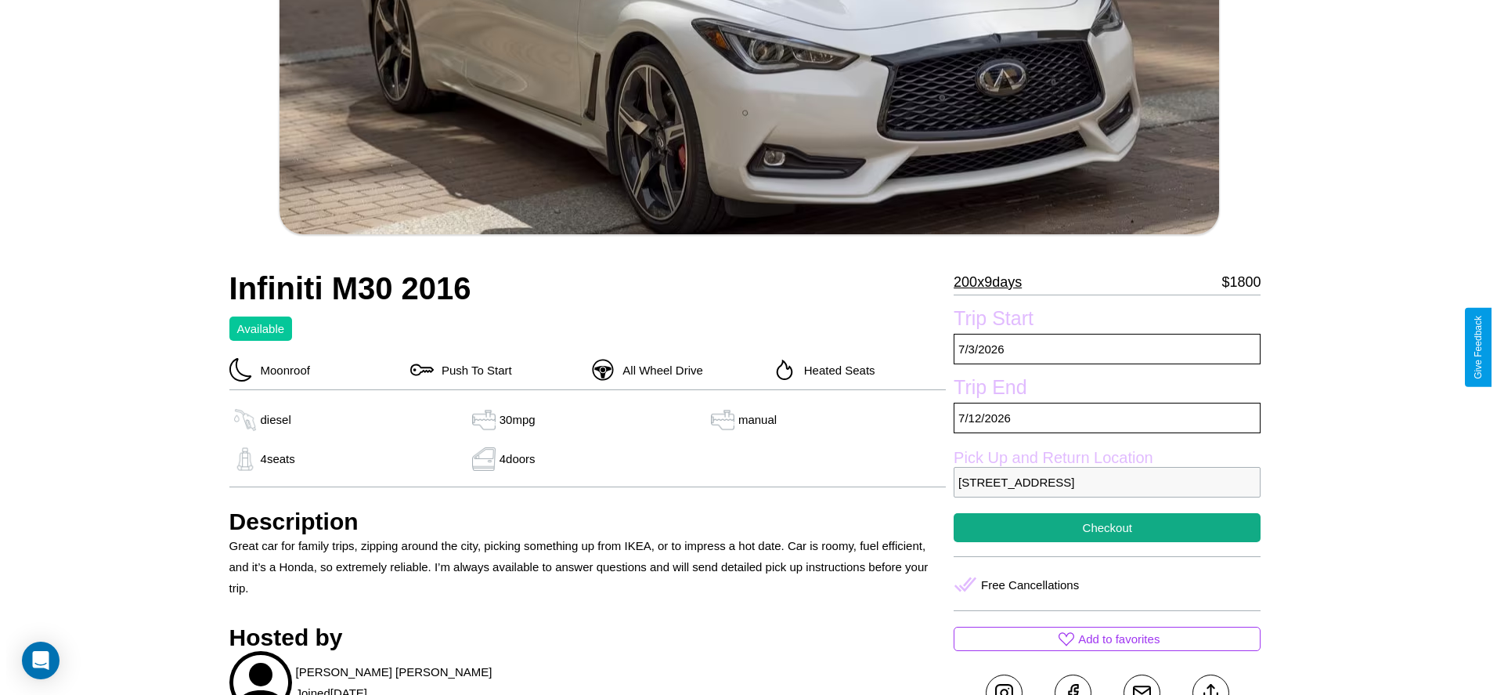
scroll to position [380, 0]
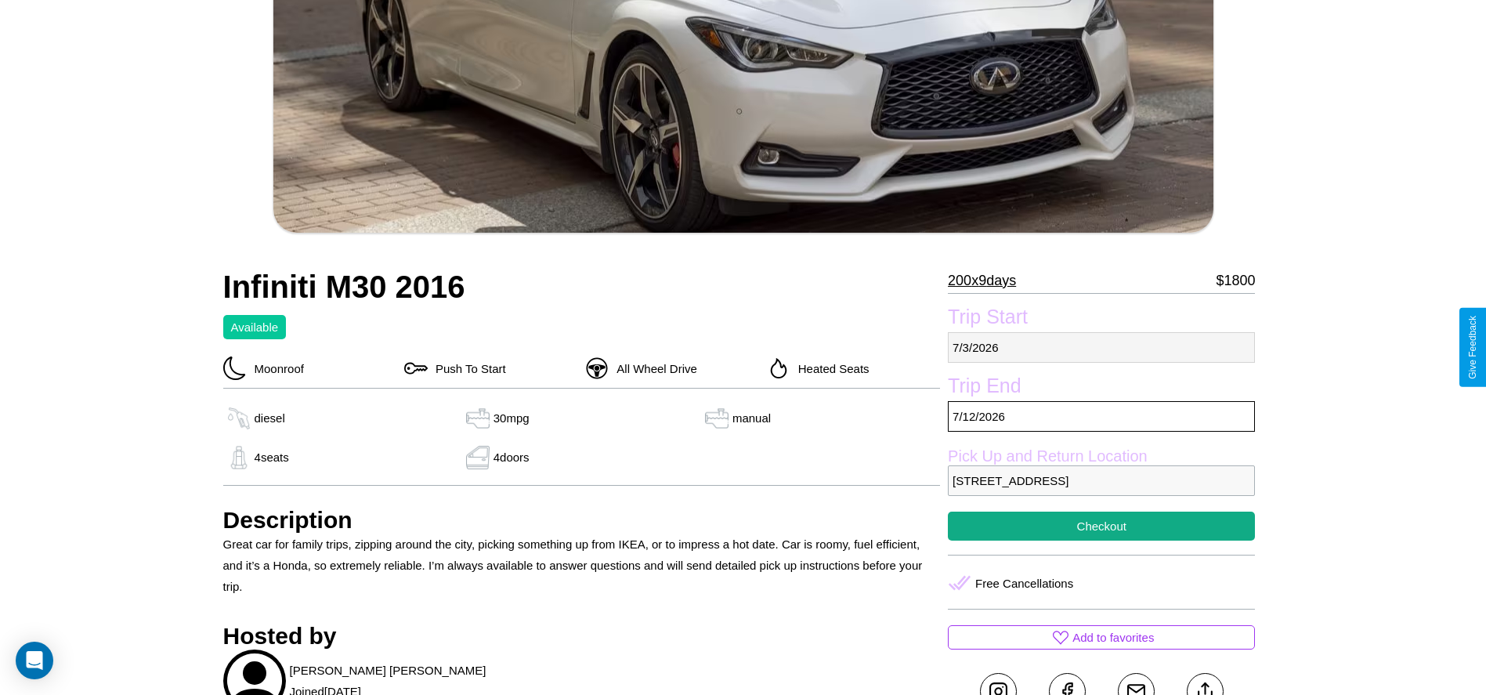
click at [1101, 347] on p "[DATE]" at bounding box center [1101, 347] width 307 height 31
select select "*"
select select "****"
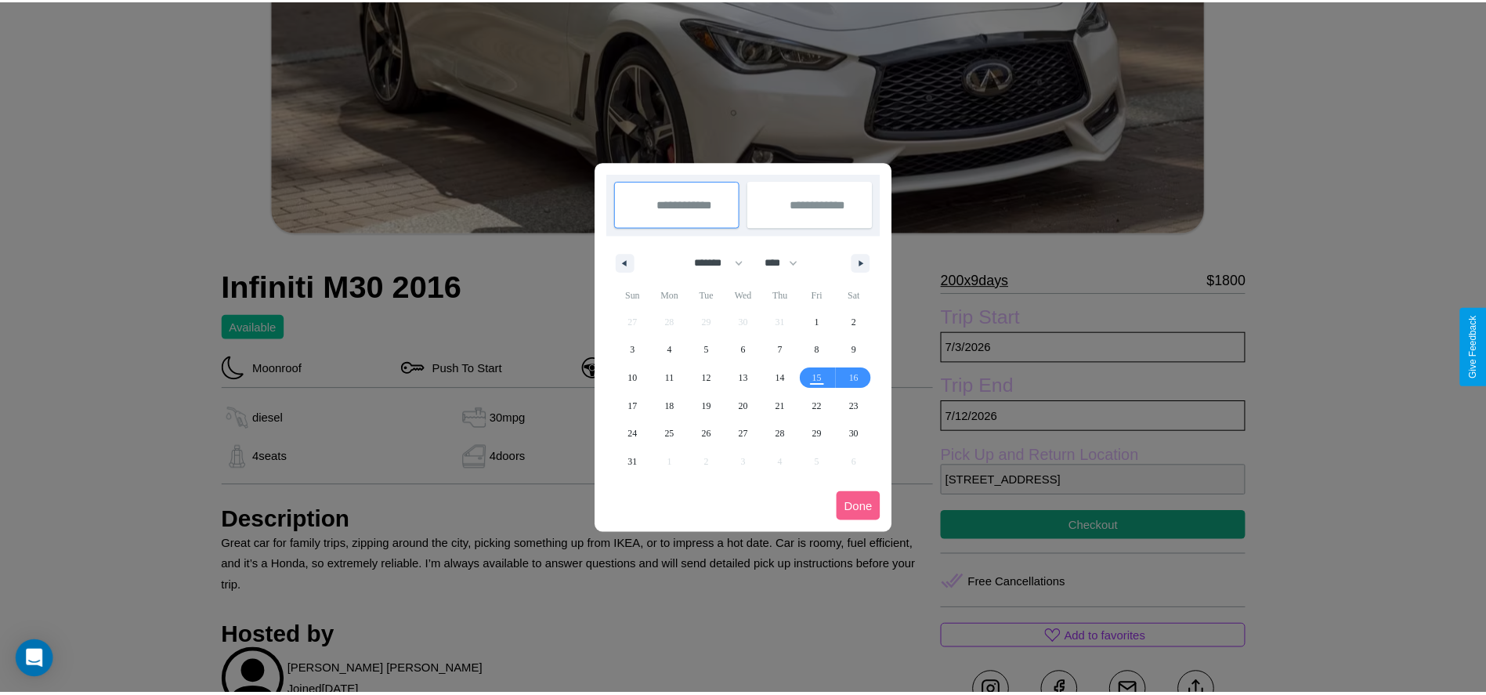
scroll to position [0, 0]
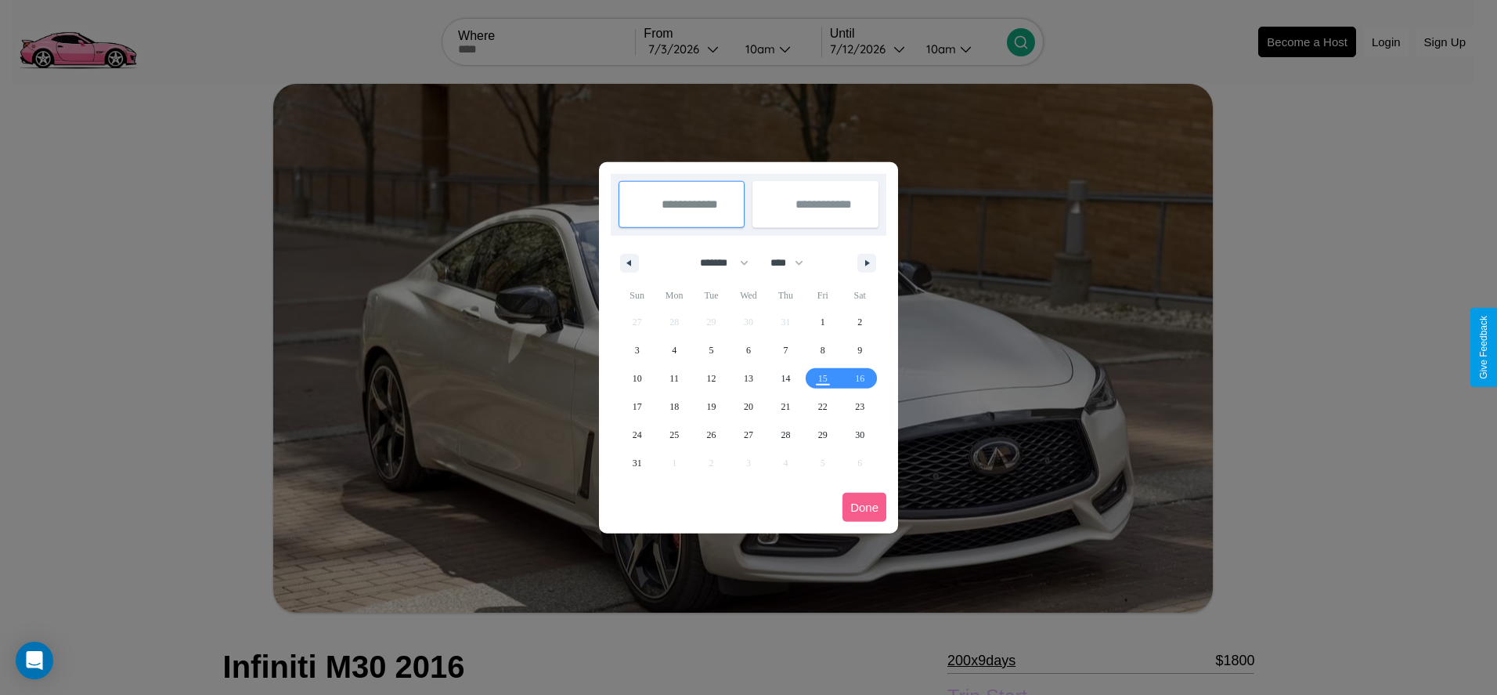
click at [688, 49] on div at bounding box center [748, 347] width 1497 height 695
